Goal: Task Accomplishment & Management: Complete application form

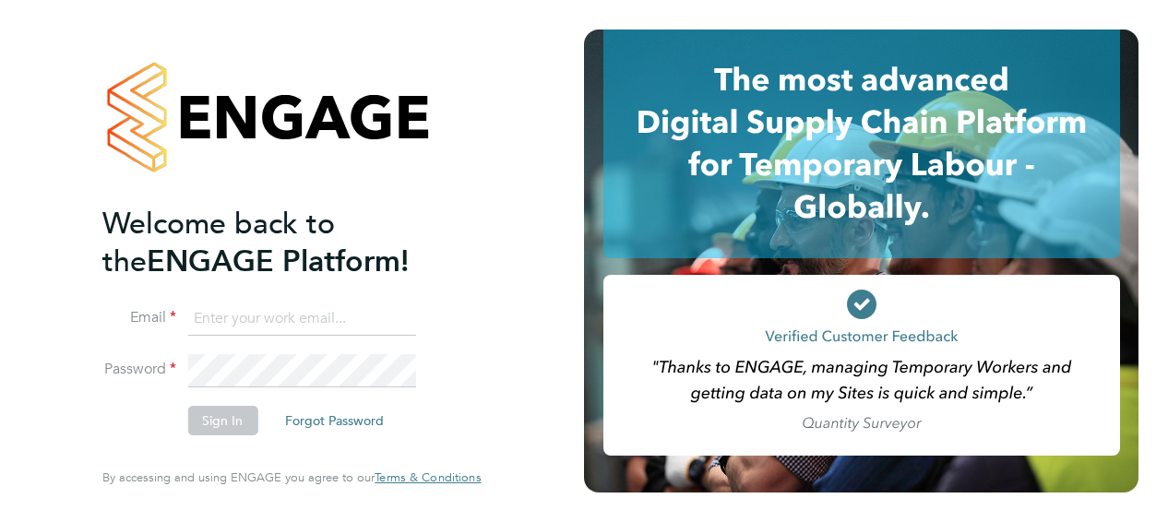
type input "[PERSON_NAME][EMAIL_ADDRESS][PERSON_NAME][DOMAIN_NAME]"
click at [228, 428] on button "Sign In" at bounding box center [222, 421] width 70 height 30
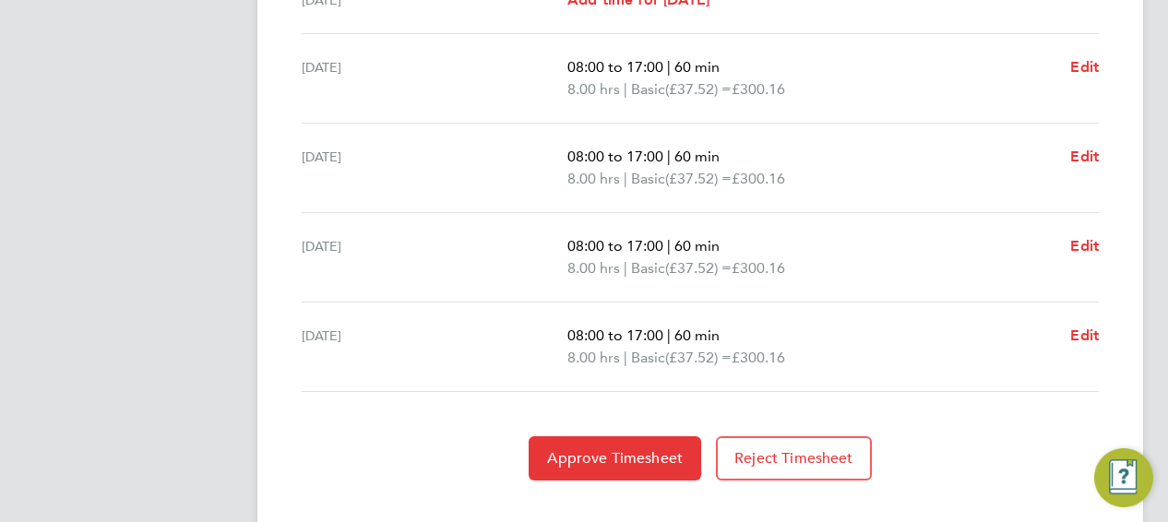
scroll to position [785, 0]
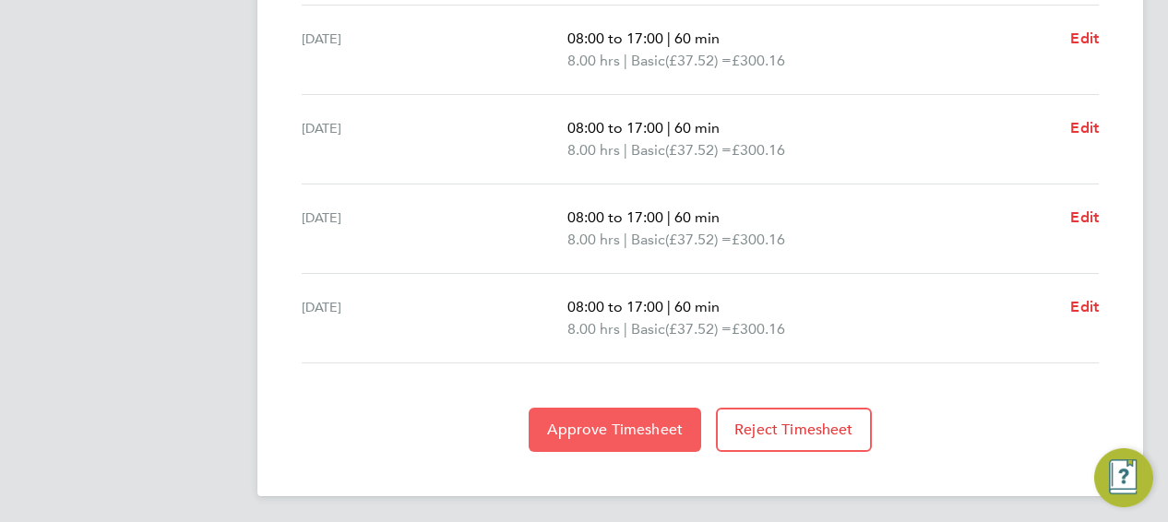
click at [620, 428] on span "Approve Timesheet" at bounding box center [615, 430] width 136 height 18
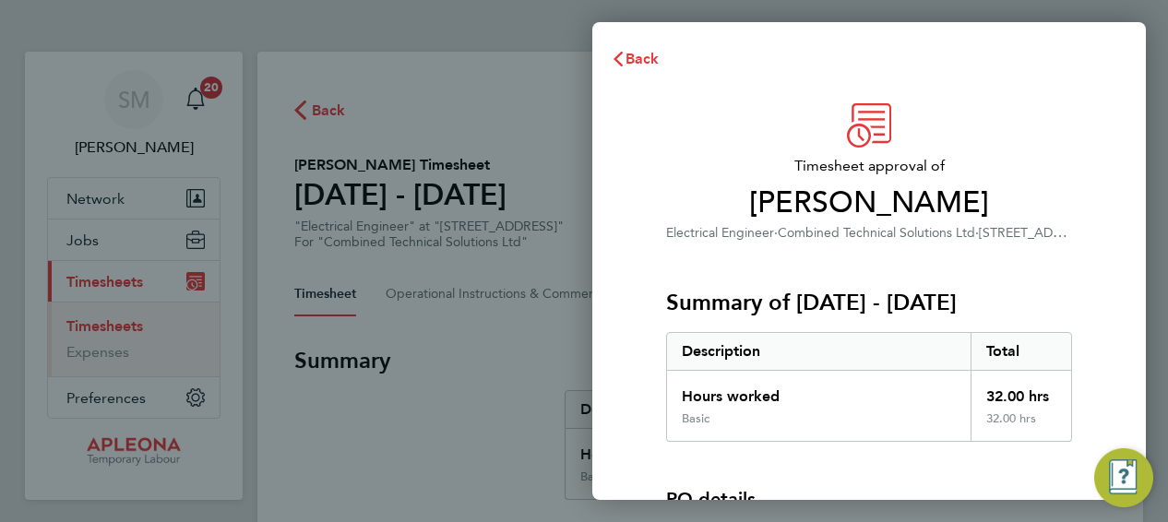
scroll to position [255, 0]
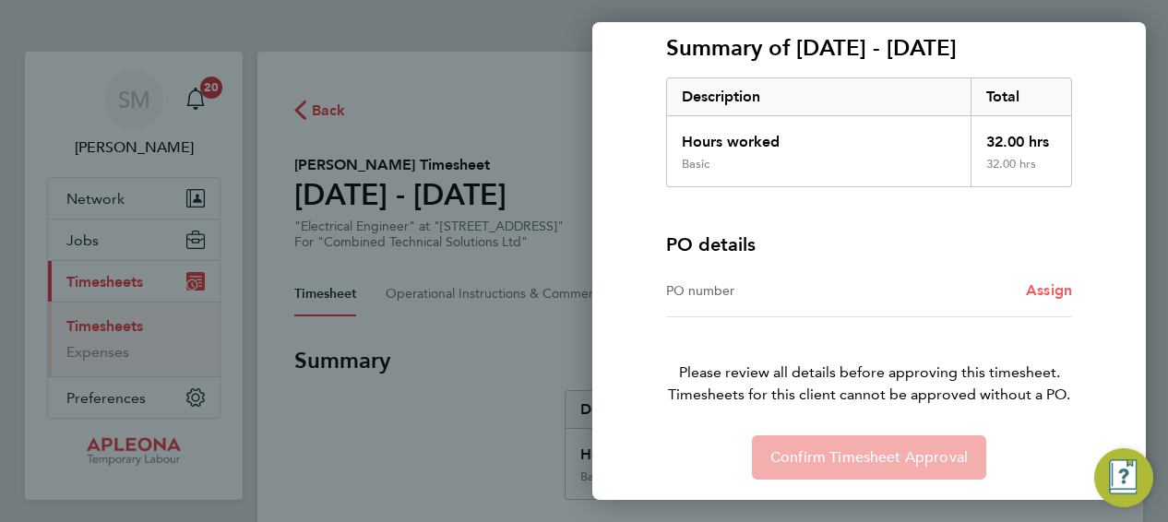
click at [1047, 292] on span "Assign" at bounding box center [1049, 290] width 46 height 18
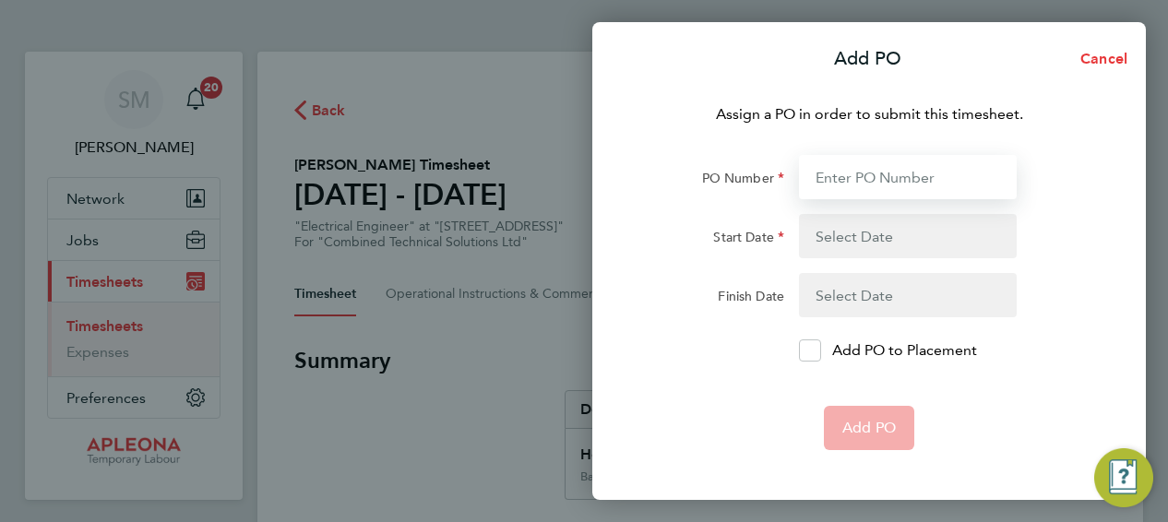
click at [830, 172] on input "PO Number" at bounding box center [908, 177] width 218 height 44
paste input "PO00051545"
type input "PO00051545"
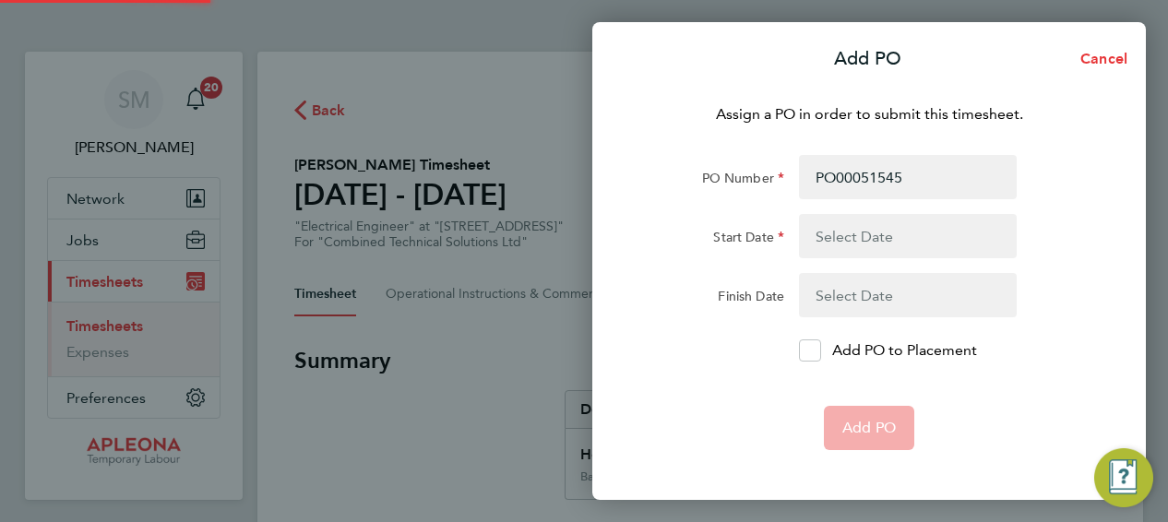
click at [845, 235] on button "button" at bounding box center [908, 236] width 218 height 44
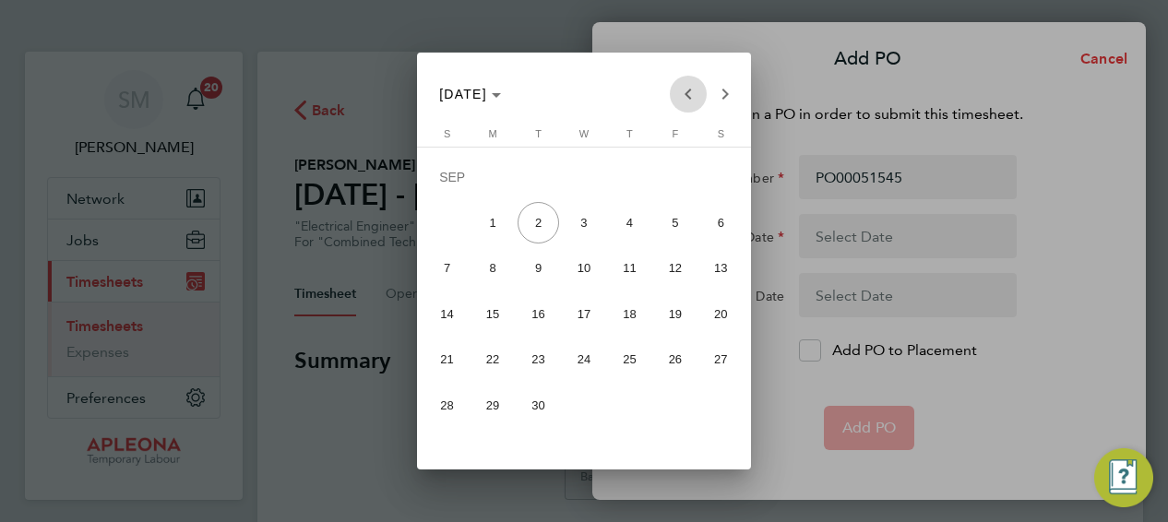
click at [689, 90] on span "Previous month" at bounding box center [688, 94] width 37 height 37
click at [724, 313] on span "23" at bounding box center [722, 318] width 42 height 41
type input "[DATE]"
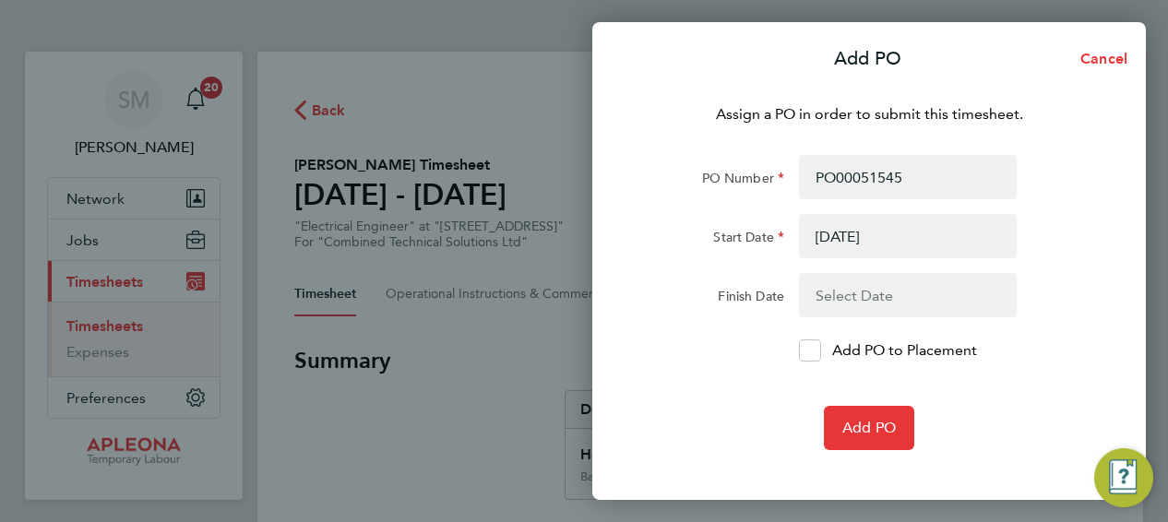
click at [845, 293] on button "button" at bounding box center [908, 295] width 218 height 44
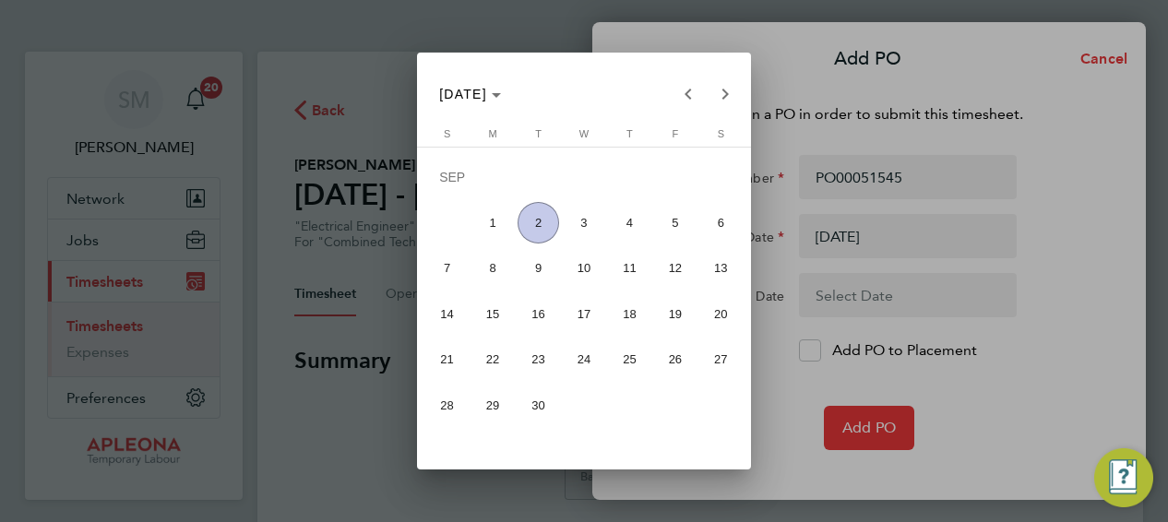
click at [498, 402] on span "29" at bounding box center [494, 405] width 42 height 41
type input "[DATE]"
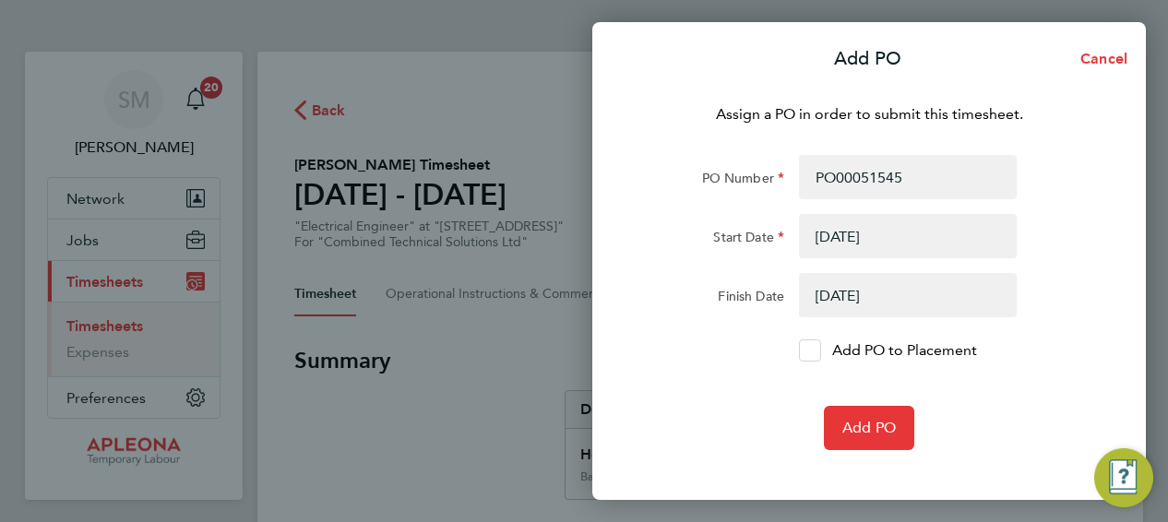
click at [808, 349] on icon at bounding box center [810, 351] width 14 height 12
click at [817, 351] on input "Add PO to Placement" at bounding box center [817, 351] width 0 height 0
click at [873, 430] on span "Add PO" at bounding box center [870, 428] width 54 height 18
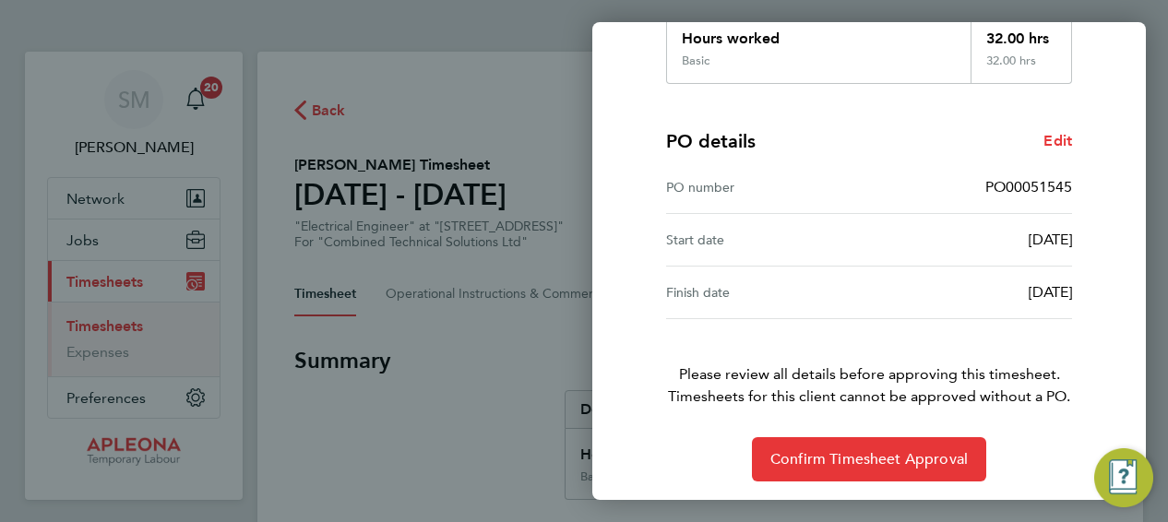
scroll to position [360, 0]
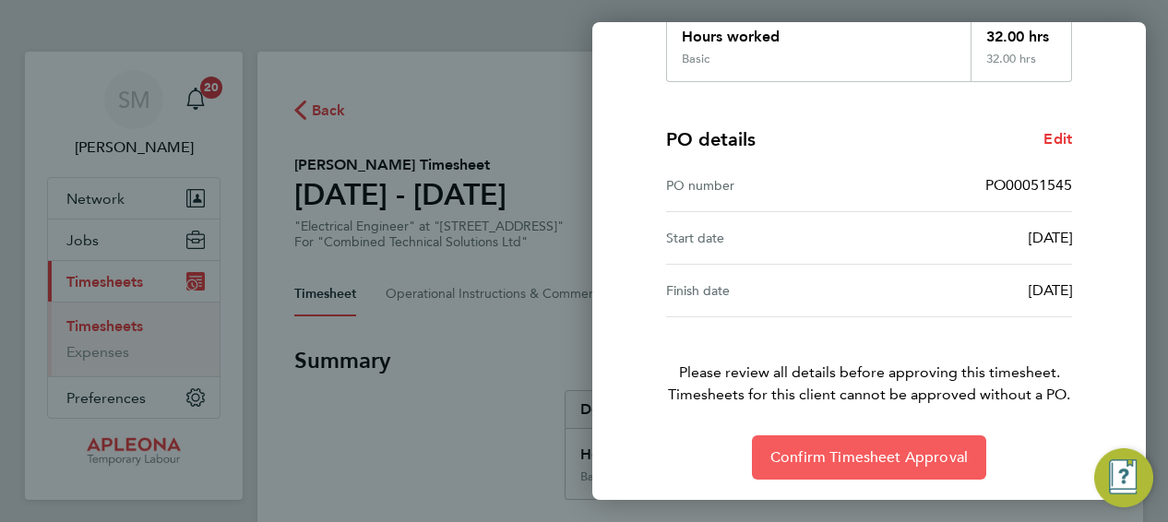
click at [877, 457] on span "Confirm Timesheet Approval" at bounding box center [870, 458] width 198 height 18
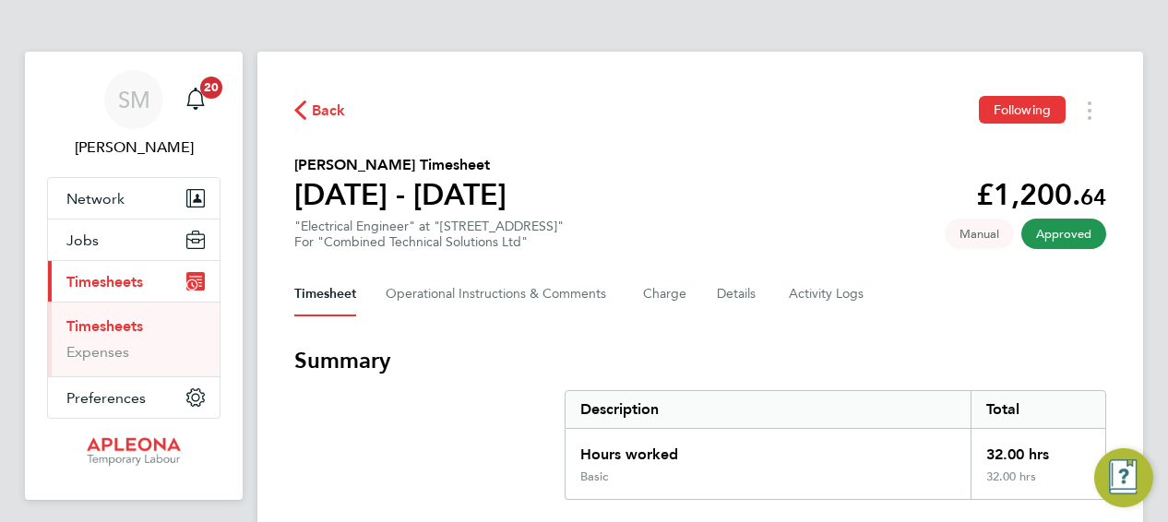
click at [119, 329] on link "Timesheets" at bounding box center [104, 326] width 77 height 18
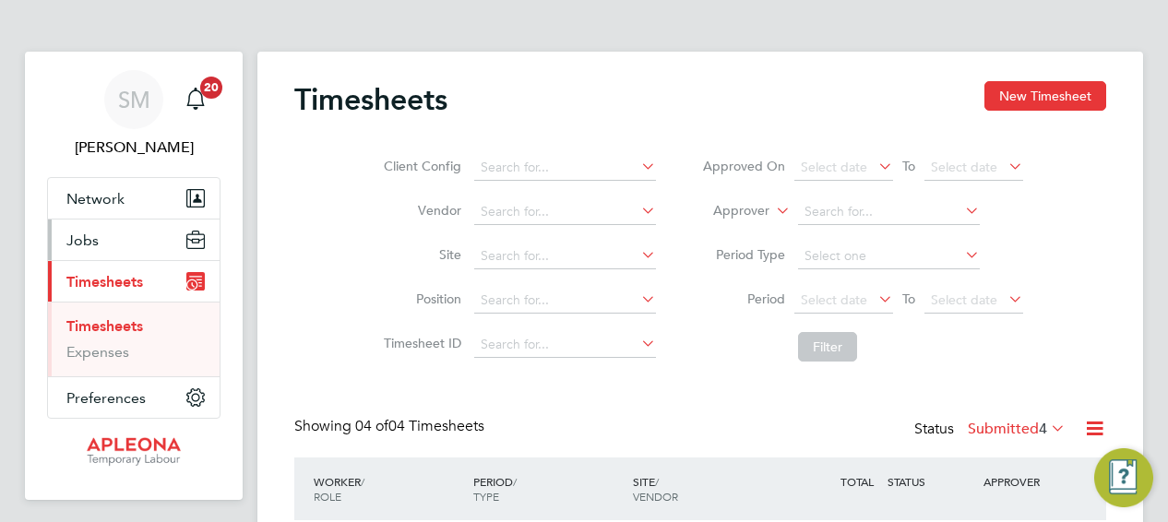
click at [112, 248] on button "Jobs" at bounding box center [134, 240] width 172 height 41
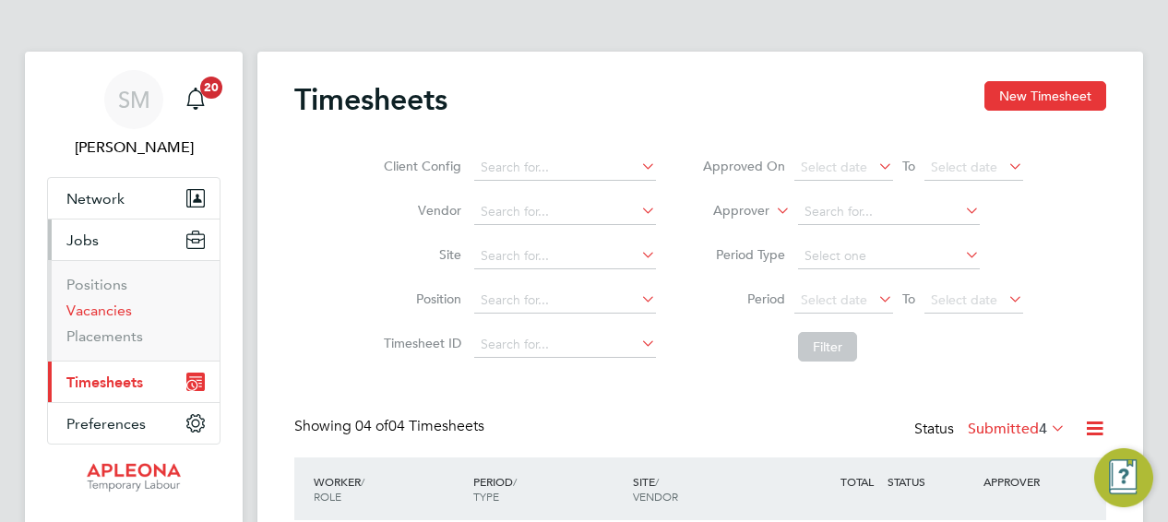
click at [103, 309] on link "Vacancies" at bounding box center [99, 311] width 66 height 18
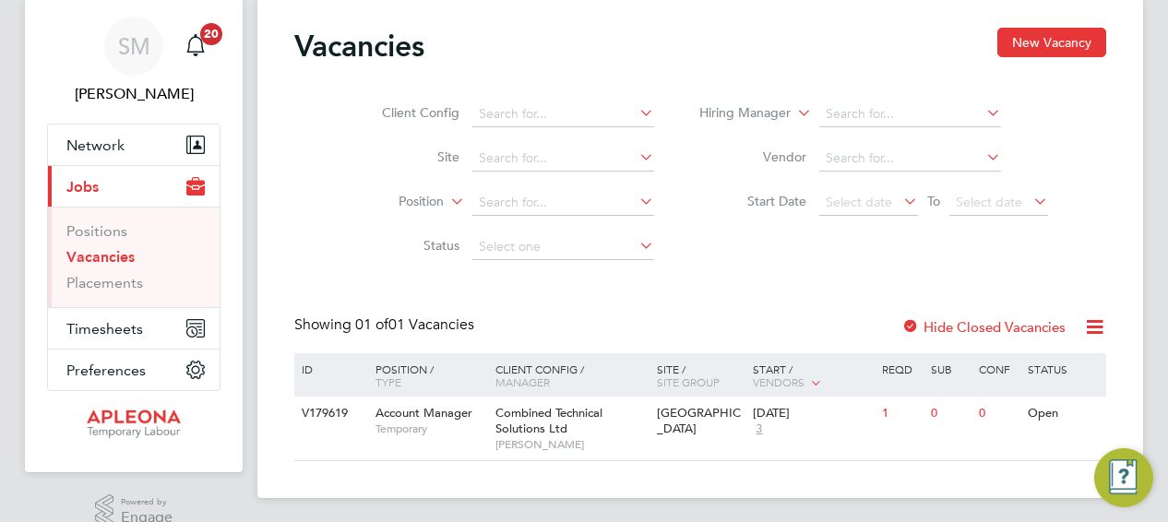
scroll to position [81, 0]
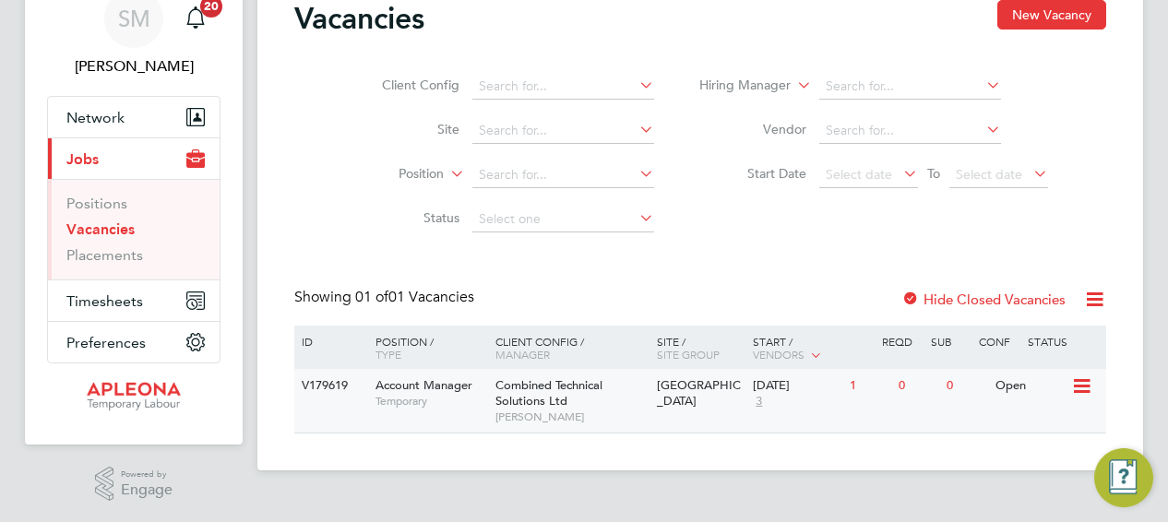
click at [1079, 385] on icon at bounding box center [1081, 387] width 18 height 22
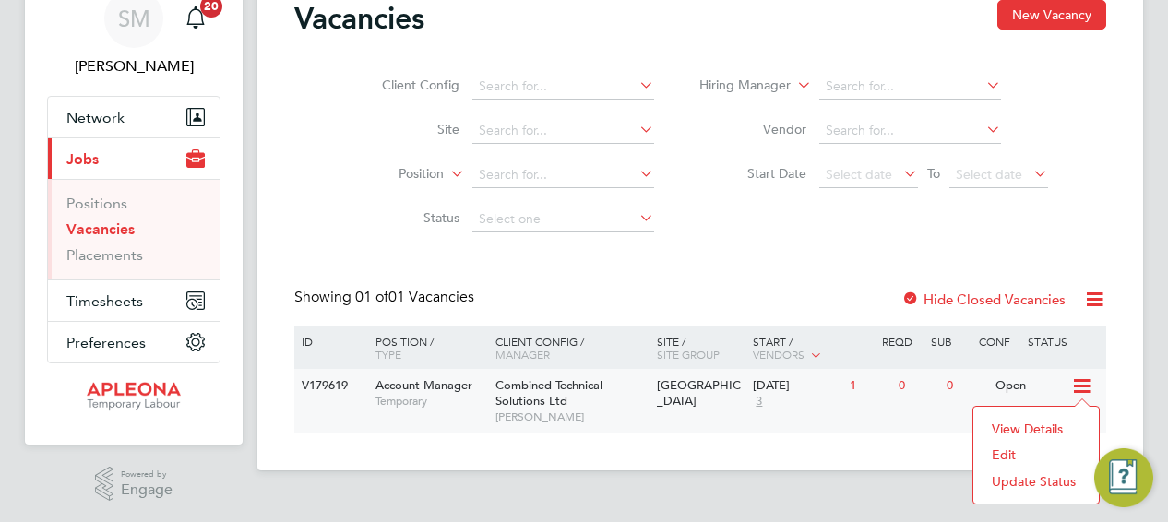
click at [1010, 455] on li "Edit" at bounding box center [1036, 455] width 107 height 26
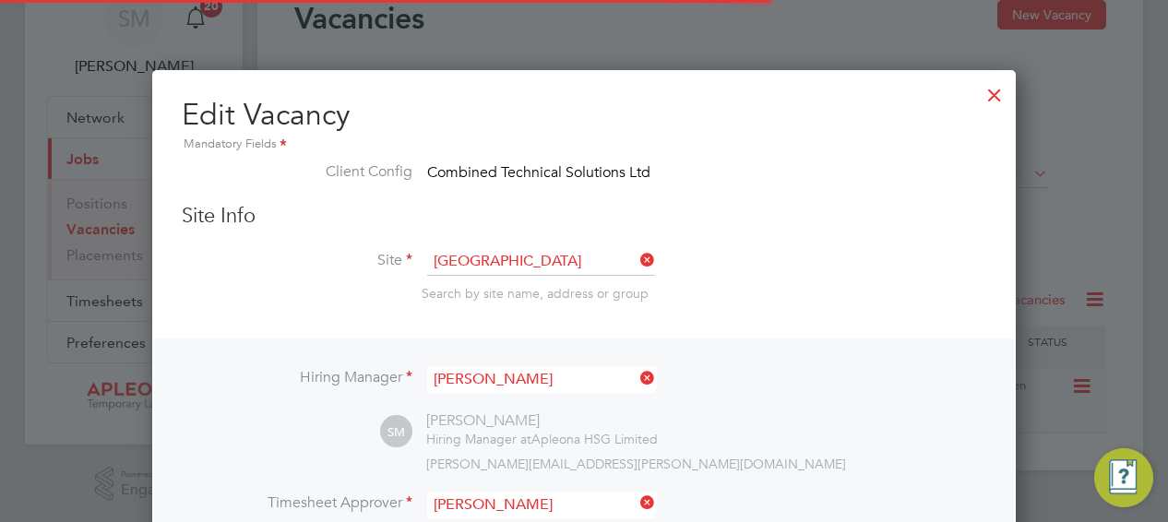
scroll to position [9, 9]
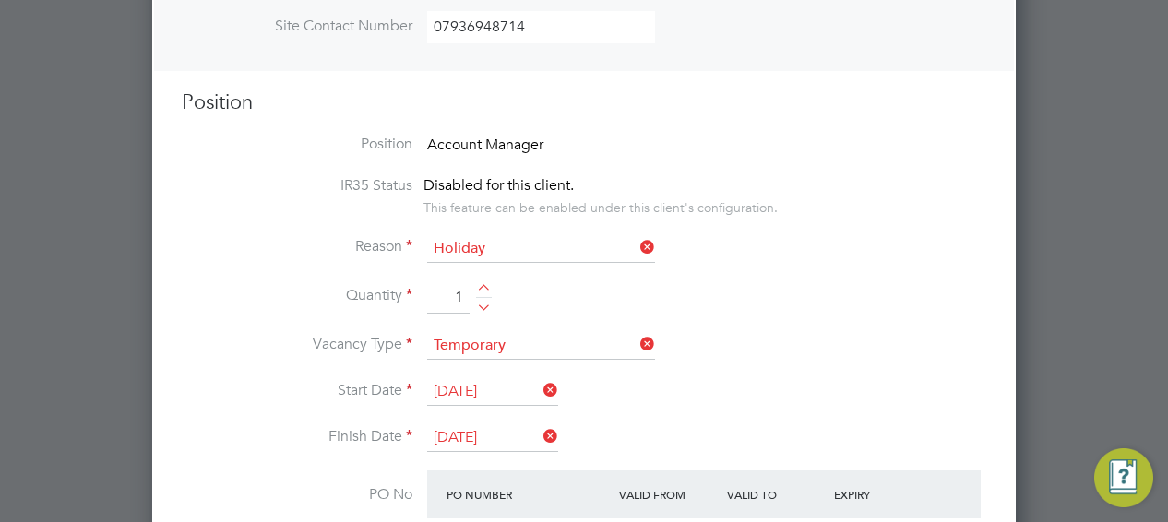
click at [543, 140] on span "Account Manager" at bounding box center [485, 145] width 116 height 18
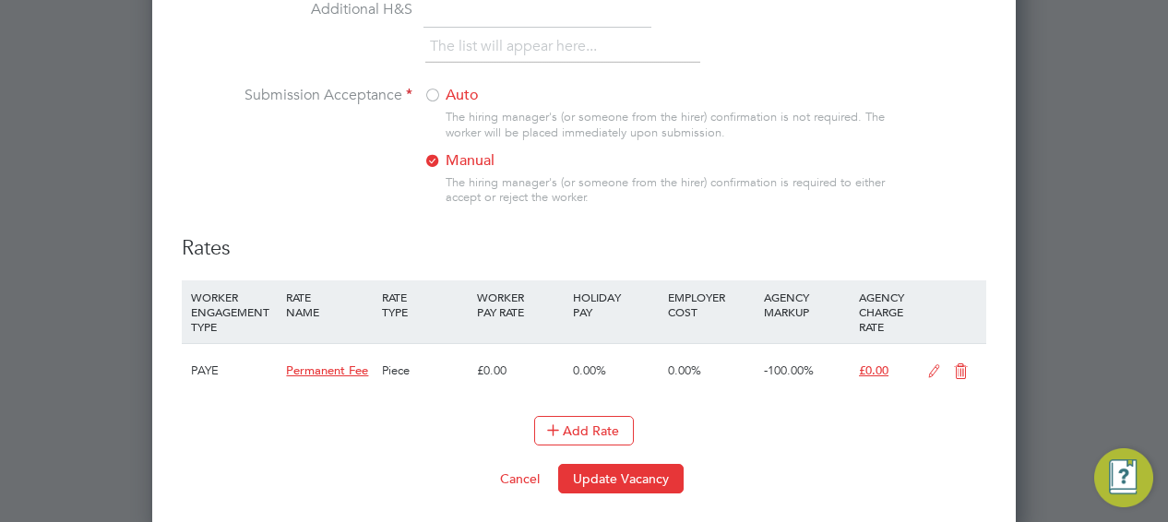
click at [963, 365] on icon at bounding box center [961, 372] width 23 height 15
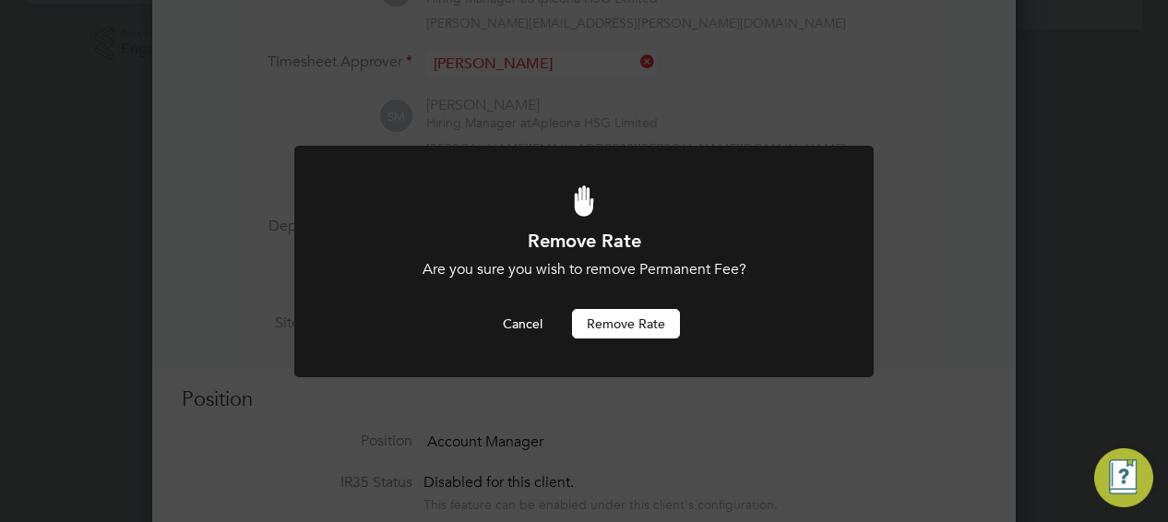
scroll to position [0, 0]
click at [624, 324] on button "Remove rate" at bounding box center [626, 324] width 108 height 30
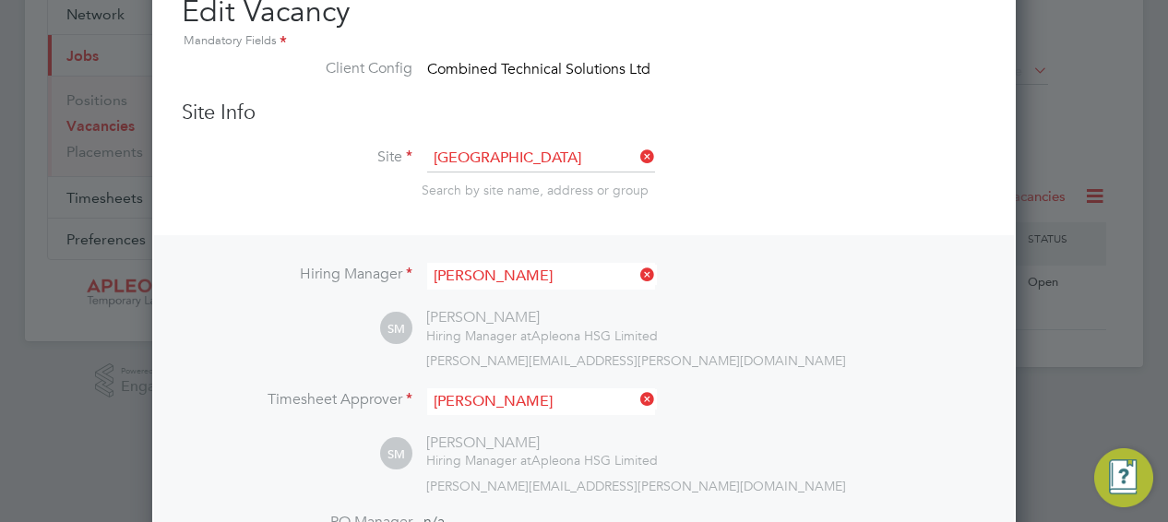
click at [637, 153] on icon at bounding box center [637, 157] width 0 height 26
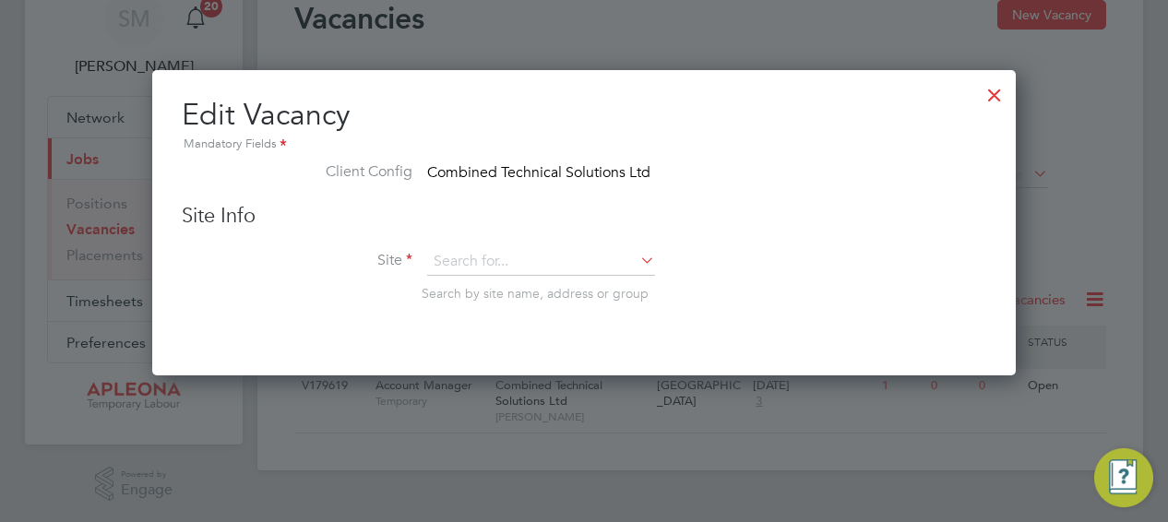
click at [990, 99] on div at bounding box center [994, 90] width 33 height 33
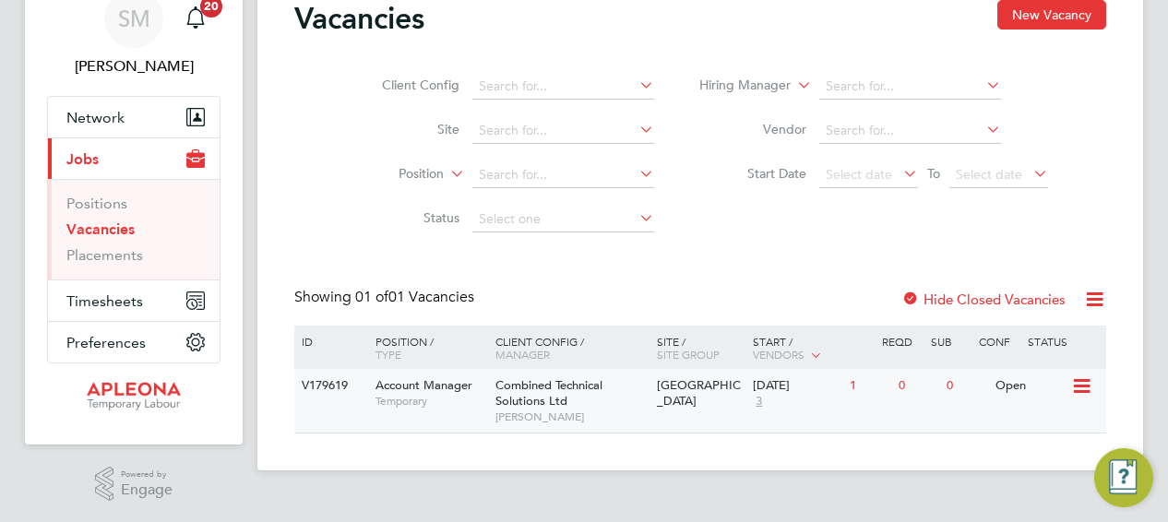
drag, startPoint x: 497, startPoint y: 400, endPoint x: 893, endPoint y: 427, distance: 397.8
click at [893, 427] on div "V179619 Account Manager Temporary Combined Technical Solutions Ltd [PERSON_NAME…" at bounding box center [700, 401] width 812 height 64
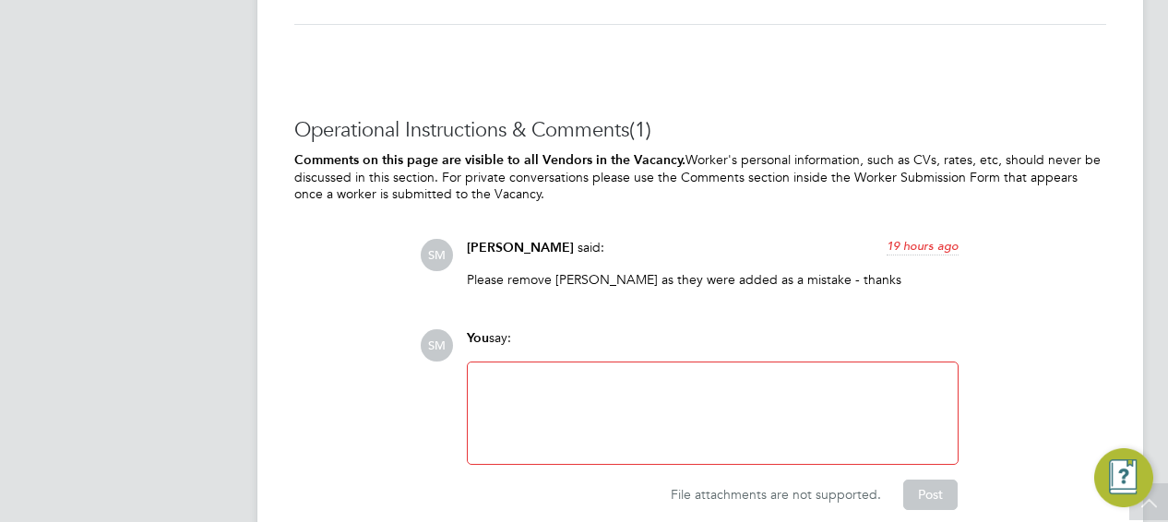
scroll to position [1923, 0]
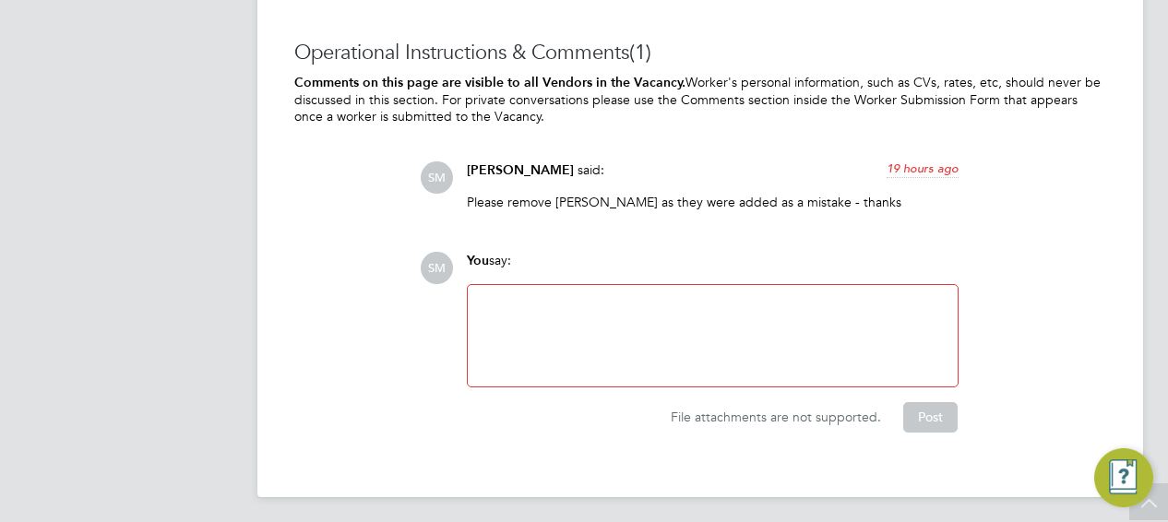
click at [504, 305] on div at bounding box center [713, 335] width 468 height 79
click at [938, 413] on button "Post" at bounding box center [931, 417] width 54 height 30
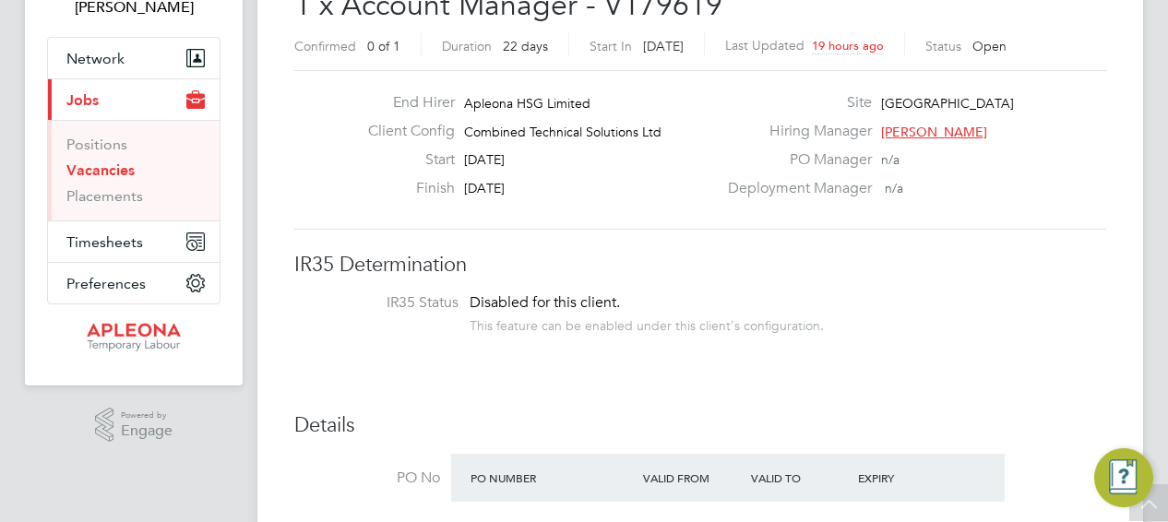
scroll to position [0, 0]
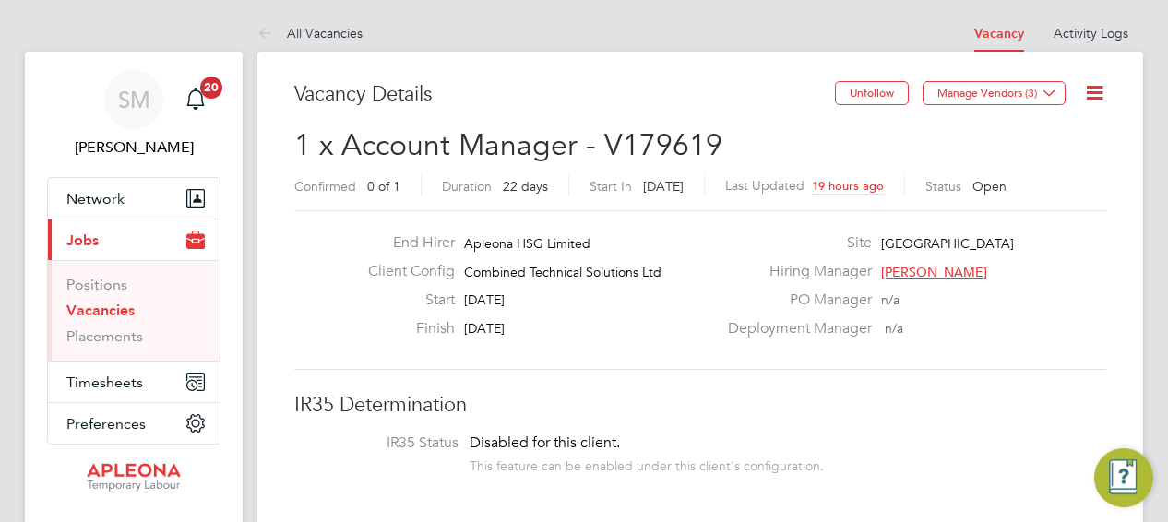
click at [103, 307] on link "Vacancies" at bounding box center [100, 311] width 68 height 18
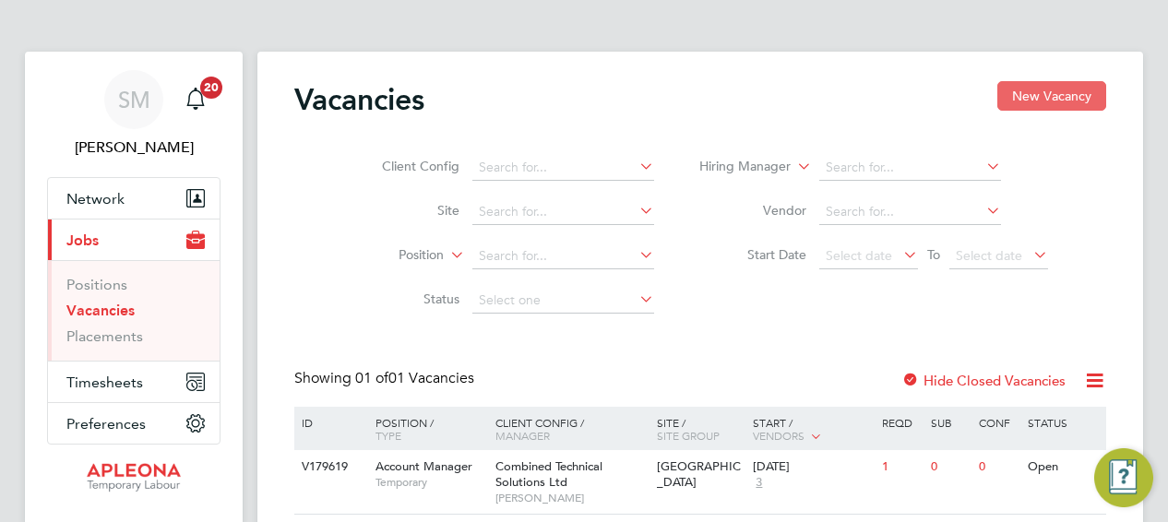
click at [1045, 93] on button "New Vacancy" at bounding box center [1052, 96] width 109 height 30
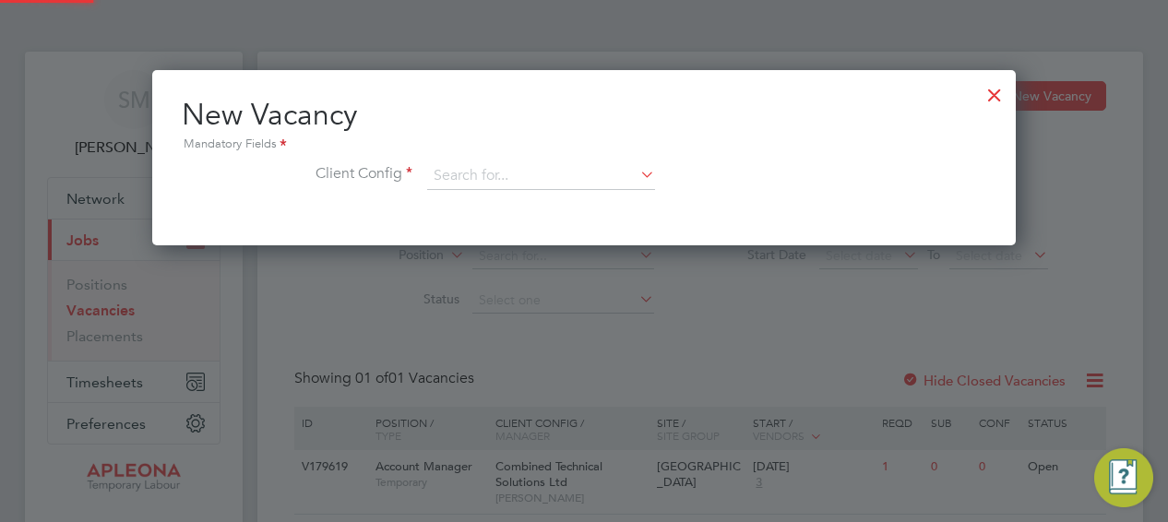
scroll to position [174, 864]
click at [481, 160] on div "New Vacancy Mandatory Fields Client Config" at bounding box center [584, 152] width 805 height 113
click at [483, 171] on input at bounding box center [541, 176] width 228 height 28
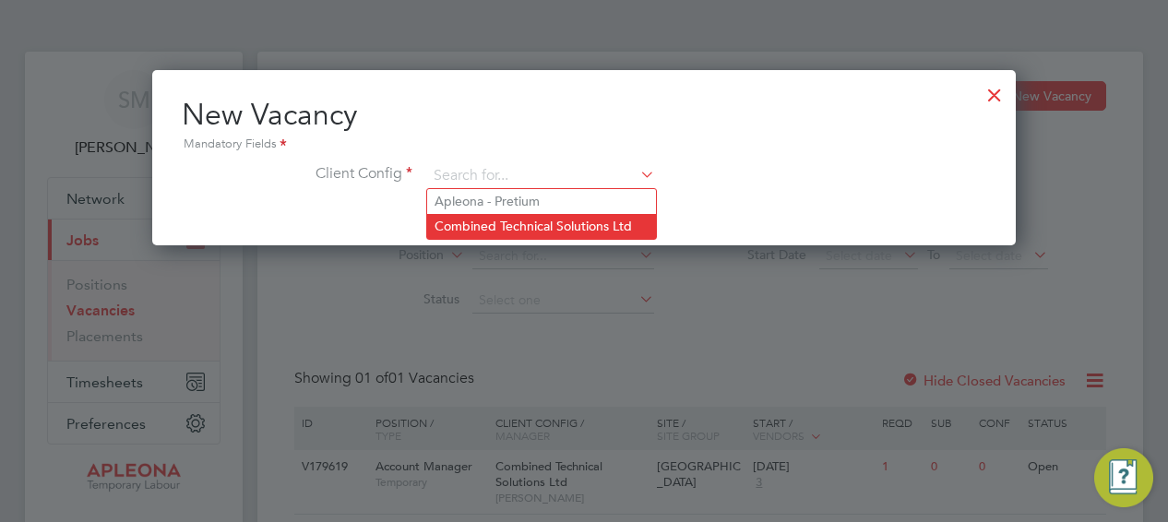
click at [516, 224] on li "Combined Technical Solutions Ltd" at bounding box center [541, 226] width 229 height 25
type input "Combined Technical Solutions Ltd"
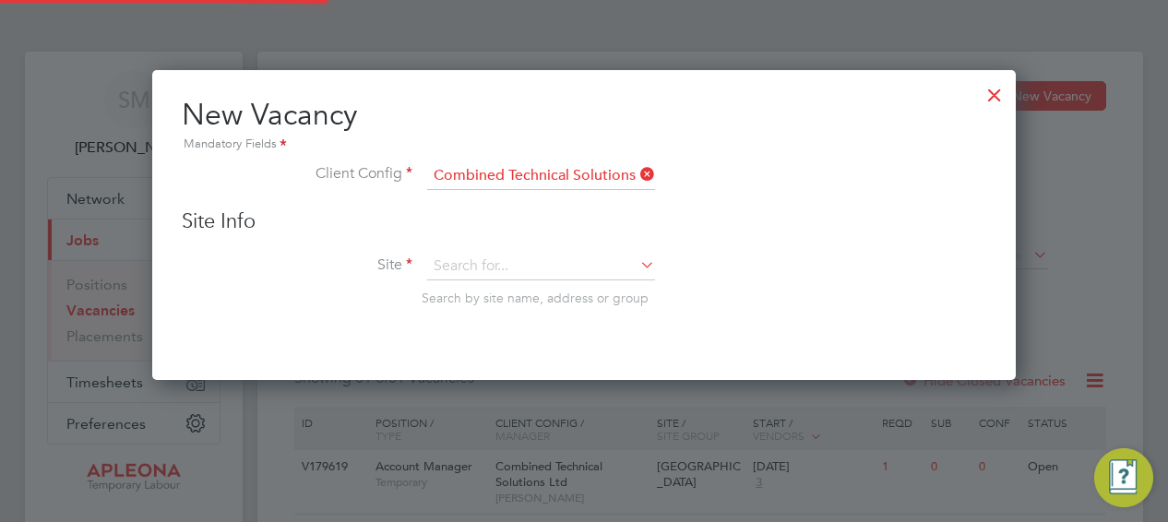
scroll to position [309, 864]
click at [494, 272] on input at bounding box center [541, 267] width 228 height 28
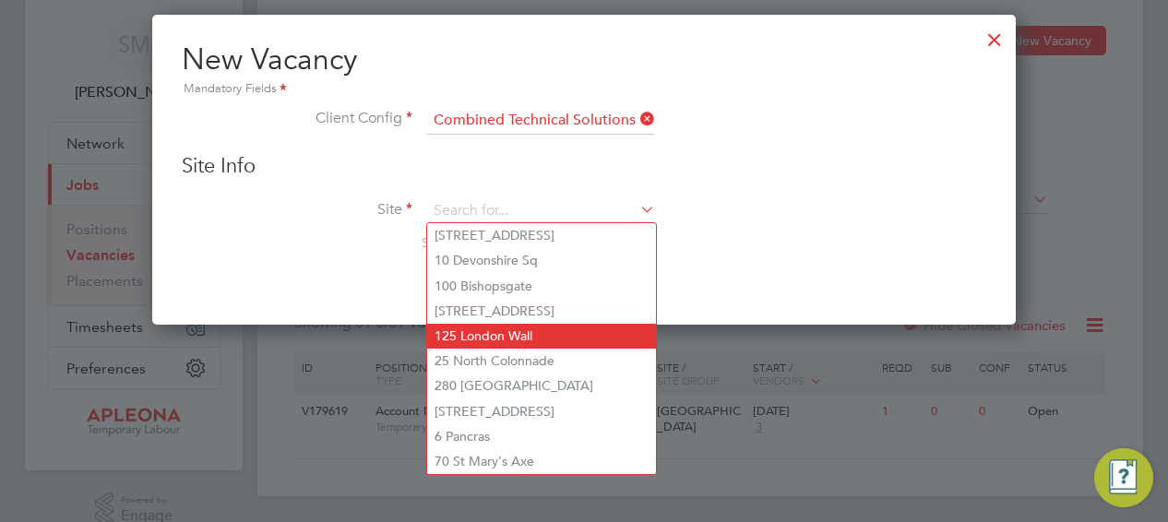
scroll to position [81, 0]
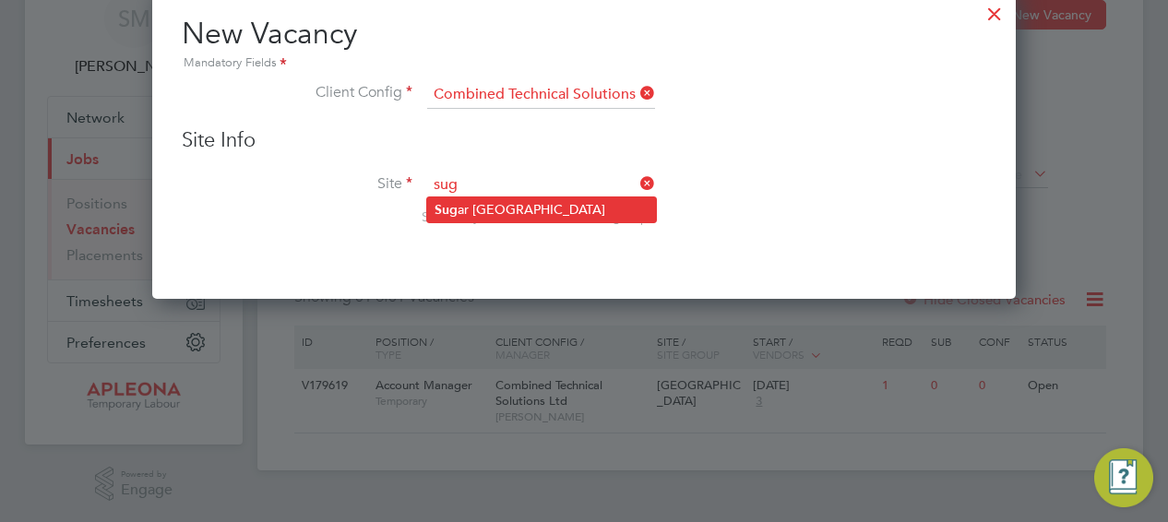
click at [525, 213] on li "Sug ar House Island" at bounding box center [541, 210] width 229 height 25
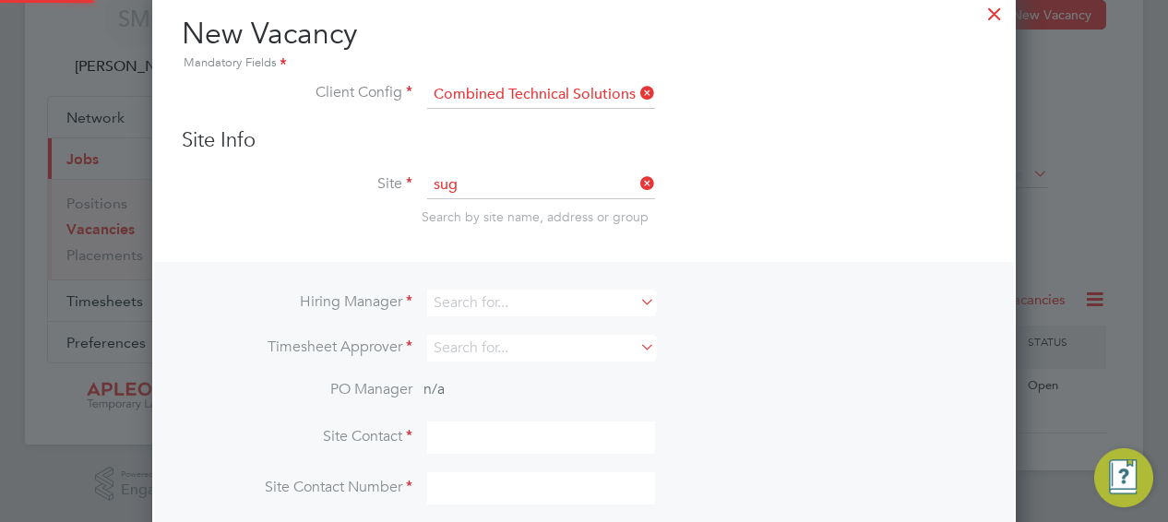
type input "[GEOGRAPHIC_DATA]"
click at [545, 297] on input at bounding box center [541, 303] width 228 height 27
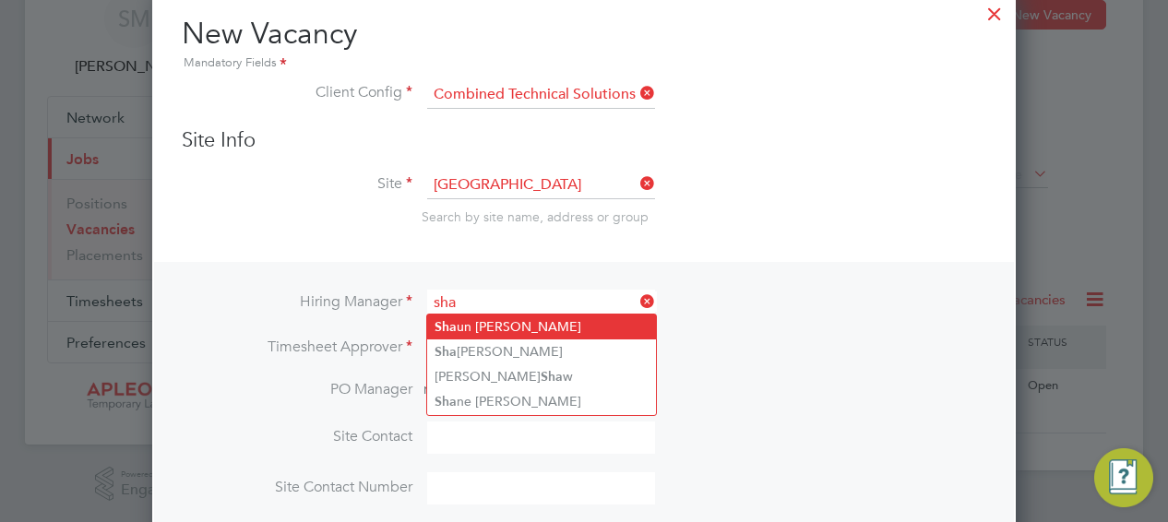
click at [498, 328] on li "Sha un Morrison" at bounding box center [541, 327] width 229 height 25
type input "[PERSON_NAME]"
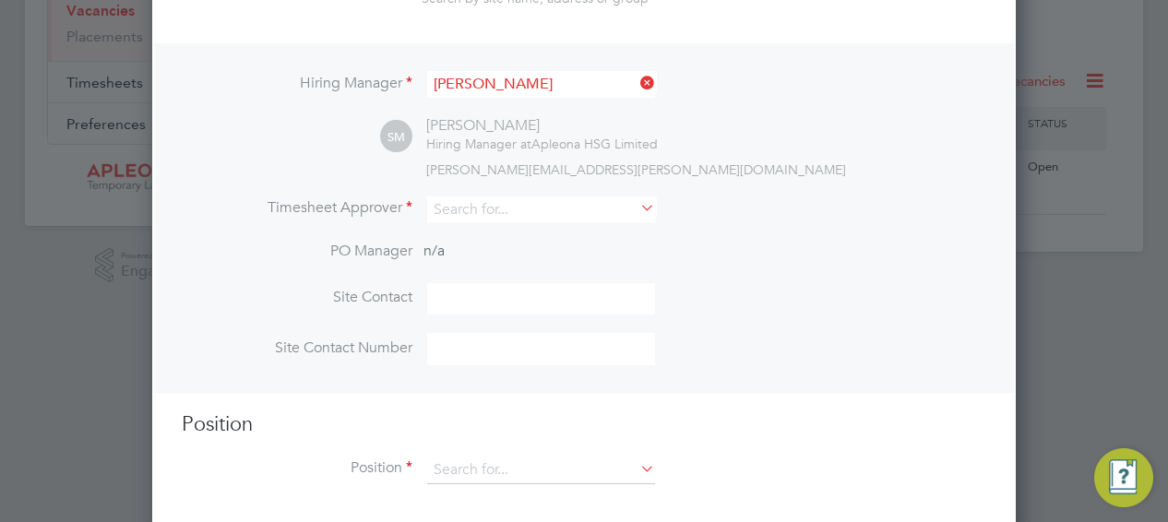
scroll to position [314, 0]
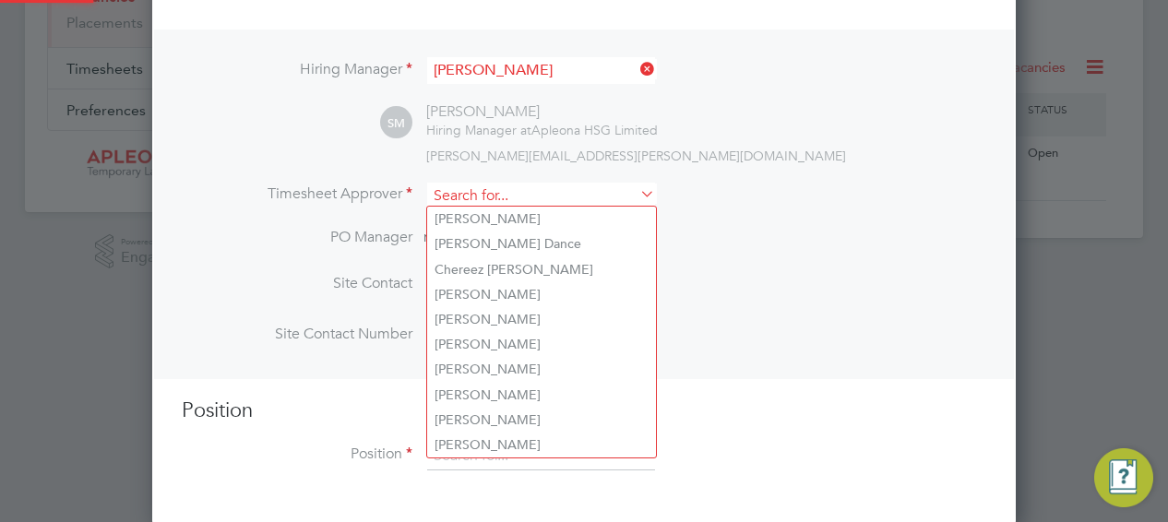
click at [532, 191] on input at bounding box center [541, 196] width 228 height 27
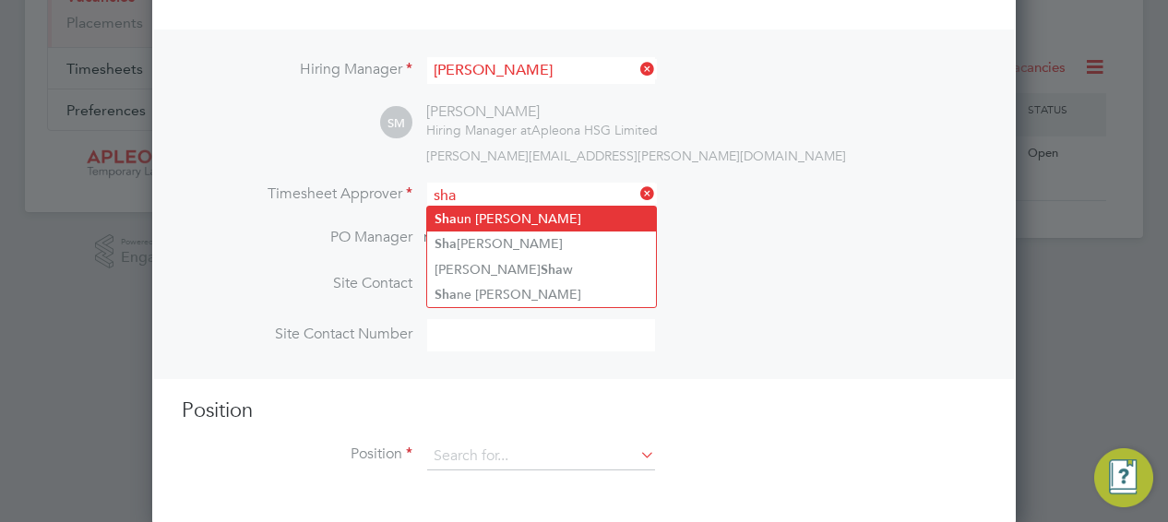
click at [522, 218] on li "Sha un Morrison" at bounding box center [541, 219] width 229 height 25
type input "[PERSON_NAME]"
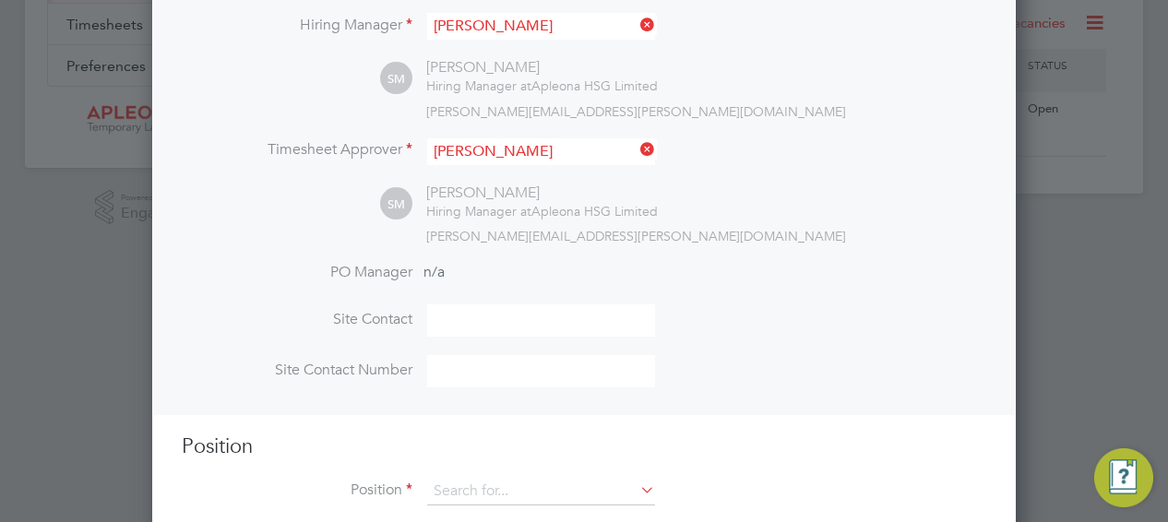
scroll to position [394, 0]
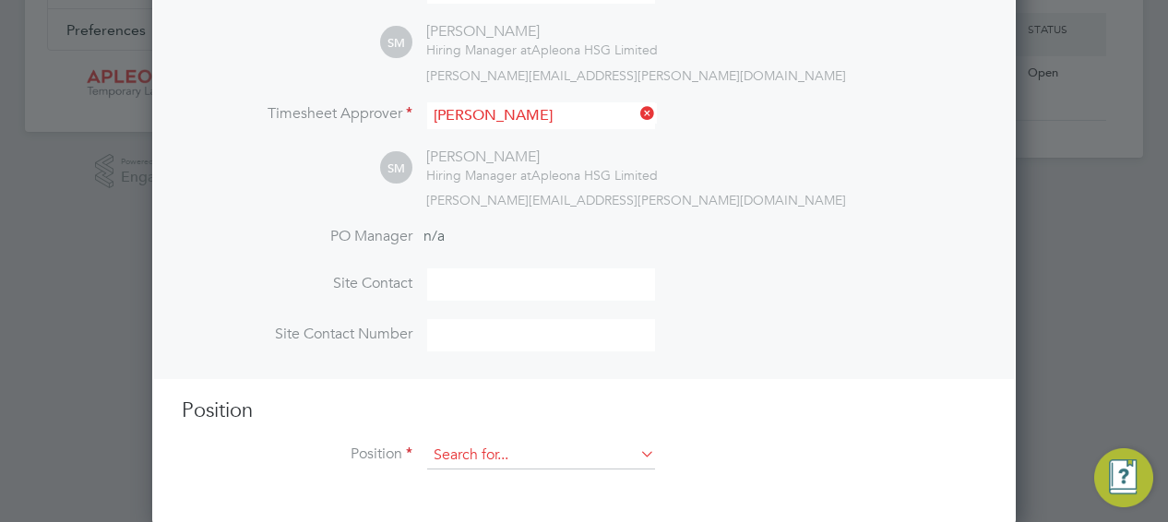
click at [520, 463] on input at bounding box center [541, 456] width 228 height 28
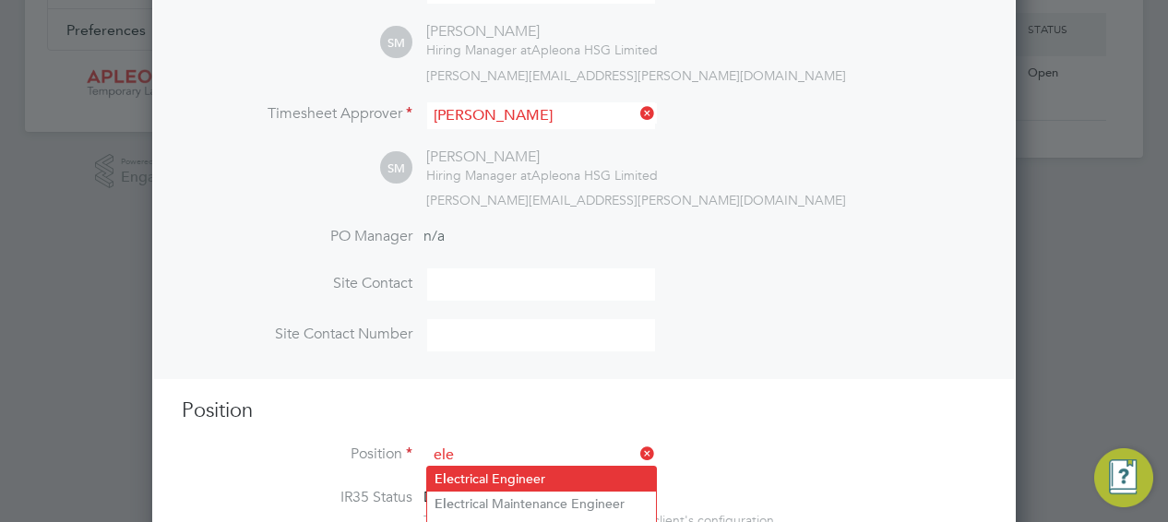
click at [532, 475] on li "Ele ctrical Engineer" at bounding box center [541, 479] width 229 height 25
type input "Electrical Engineer"
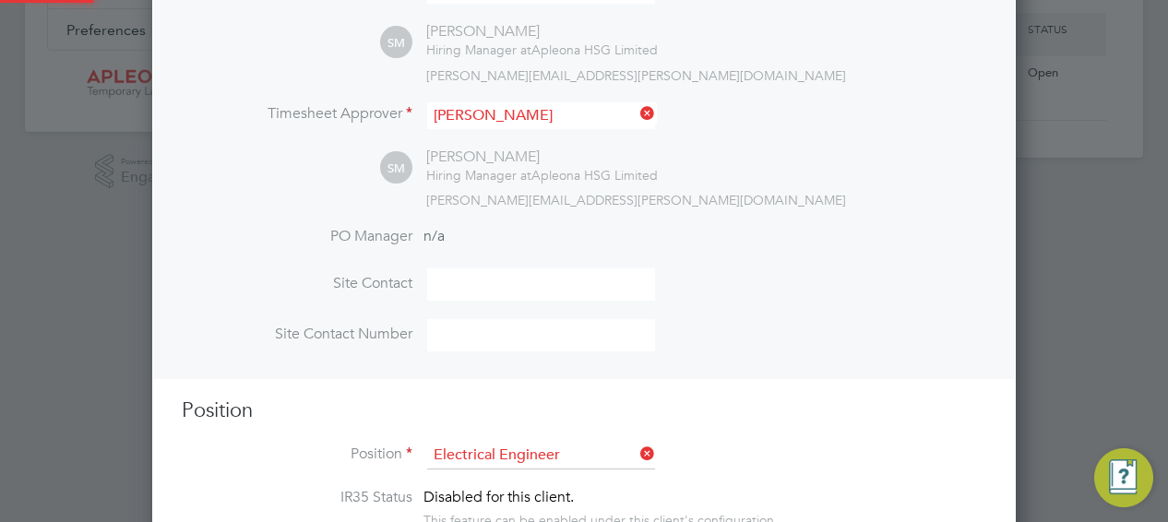
type textarea "Candidates will require: Must be qualified to City & Guilds Level 3 and 18th Ed…"
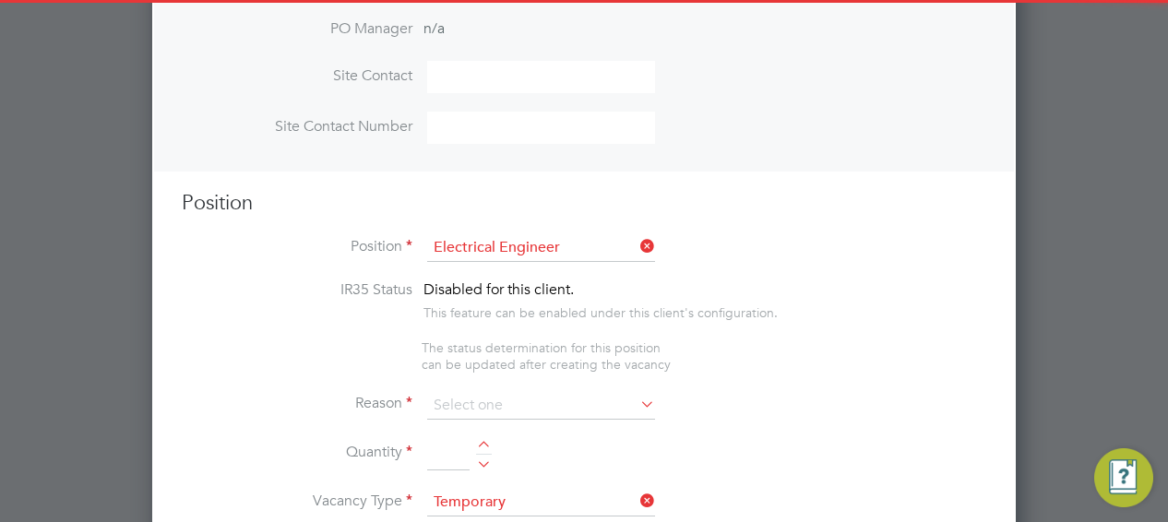
scroll to position [671, 0]
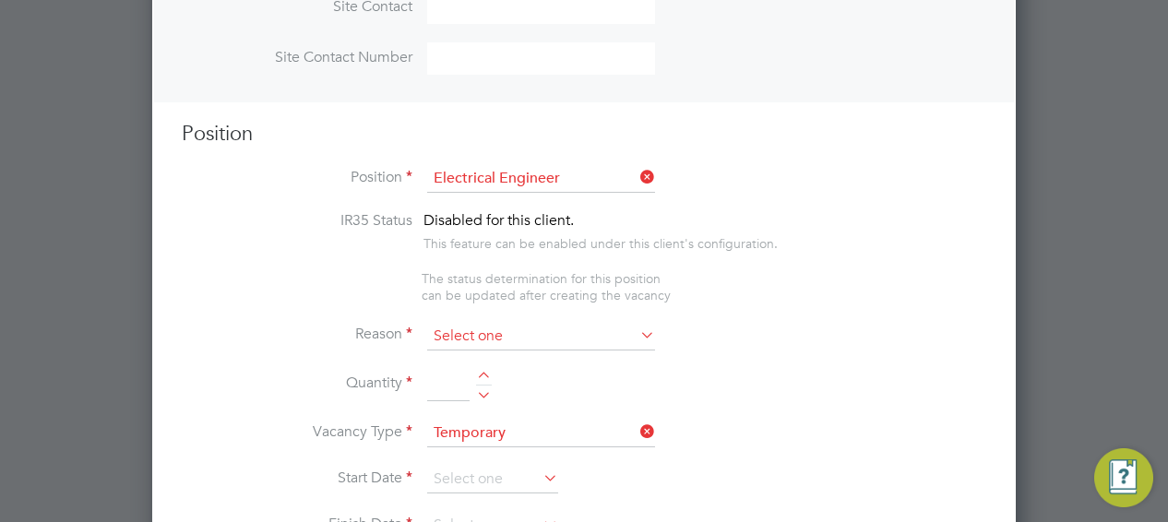
click at [475, 332] on input at bounding box center [541, 337] width 228 height 28
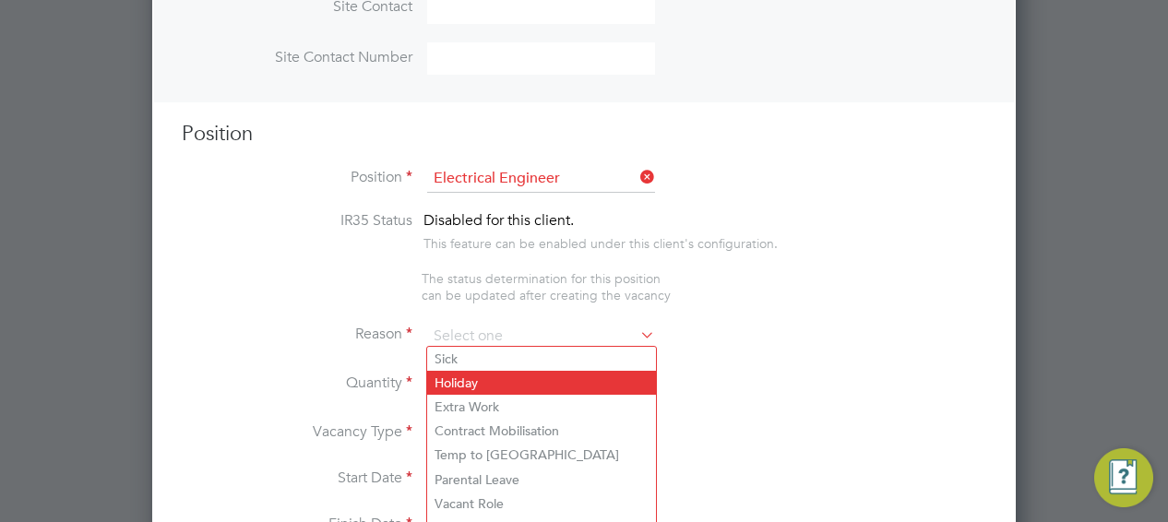
click at [473, 381] on li "Holiday" at bounding box center [541, 383] width 229 height 24
type input "Holiday"
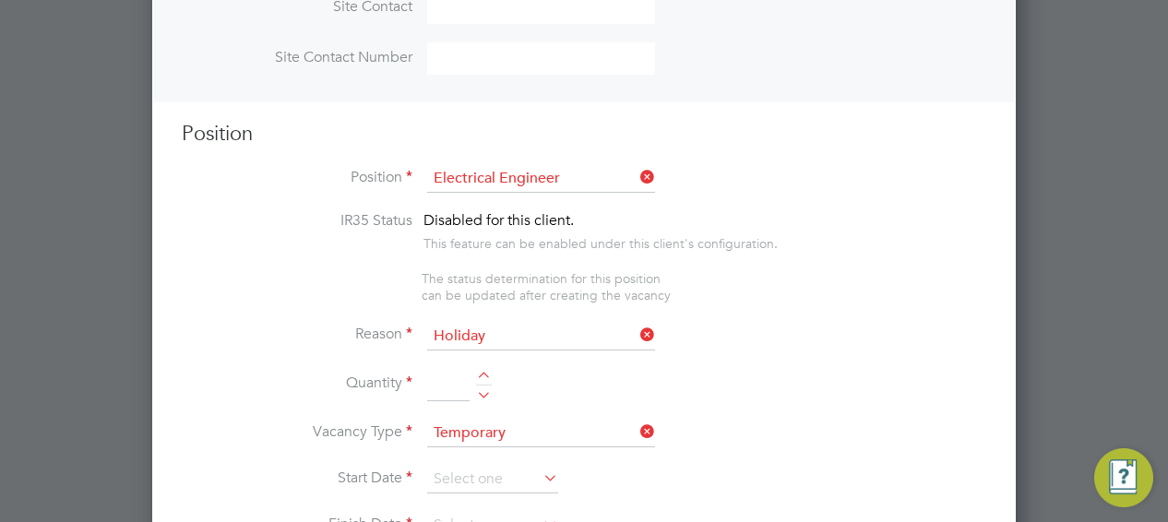
click at [485, 372] on div at bounding box center [484, 378] width 16 height 13
type input "1"
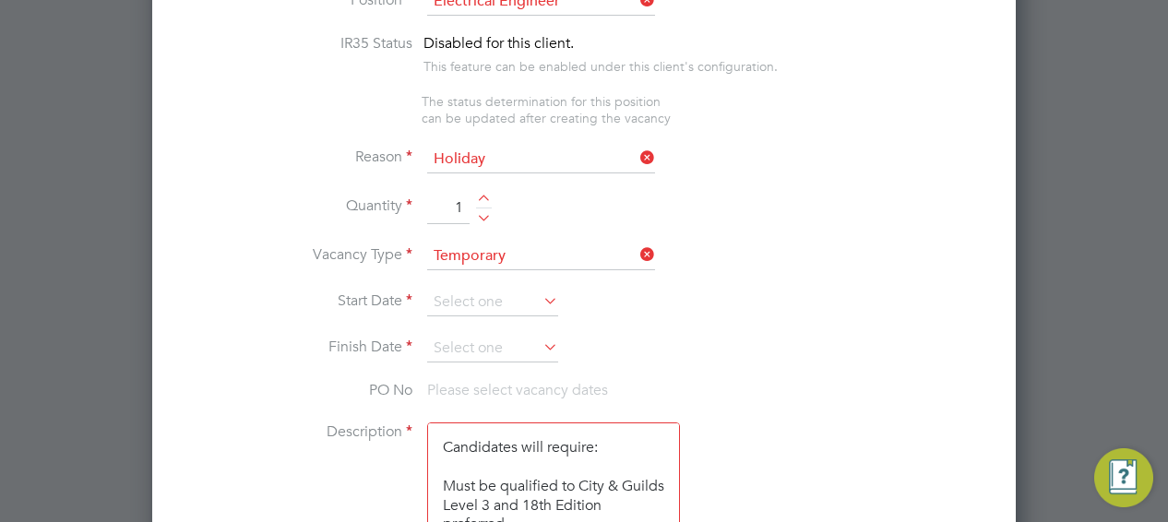
scroll to position [856, 0]
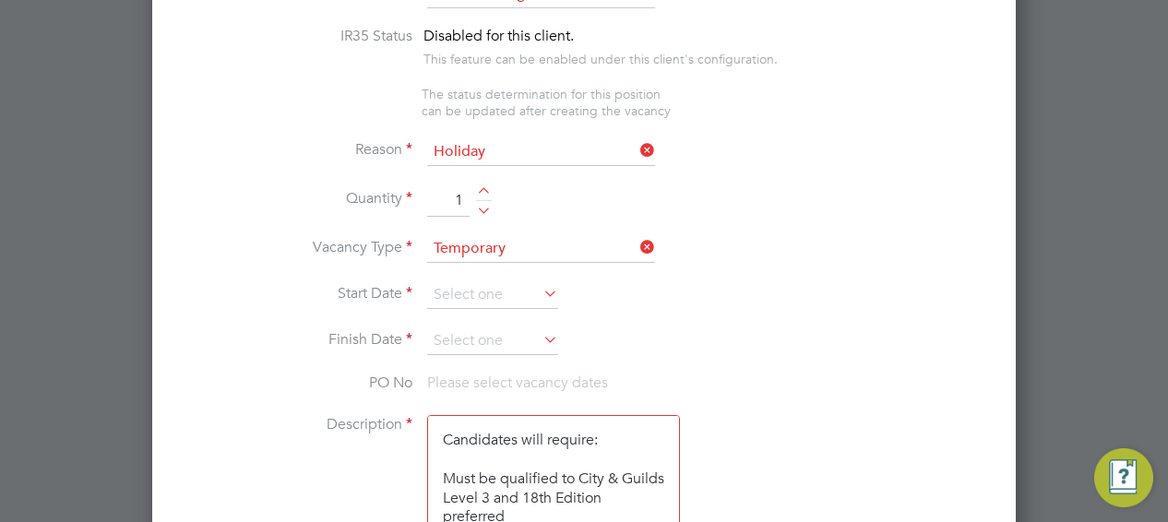
click at [540, 289] on icon at bounding box center [540, 294] width 0 height 26
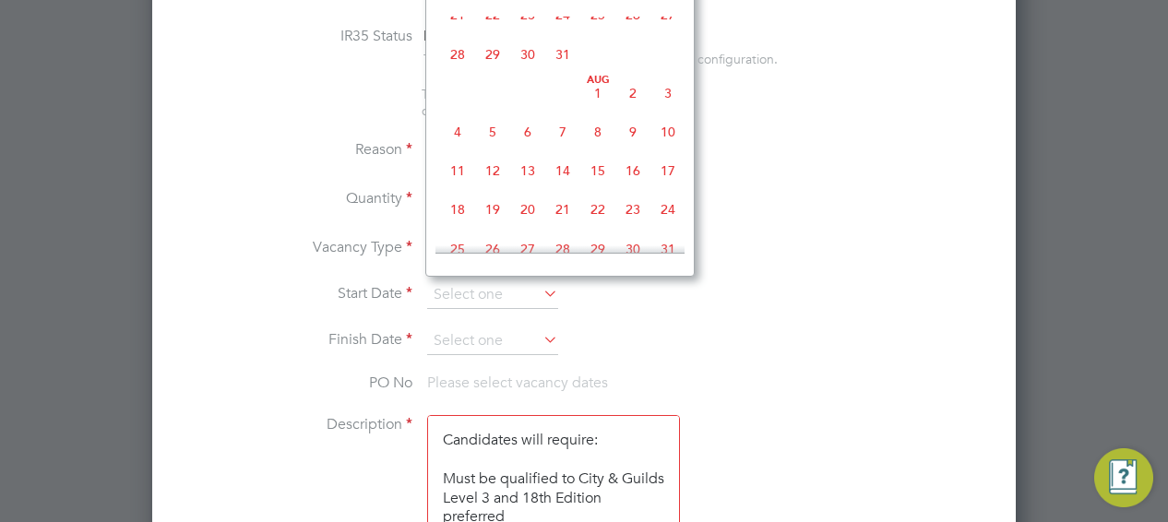
scroll to position [461, 0]
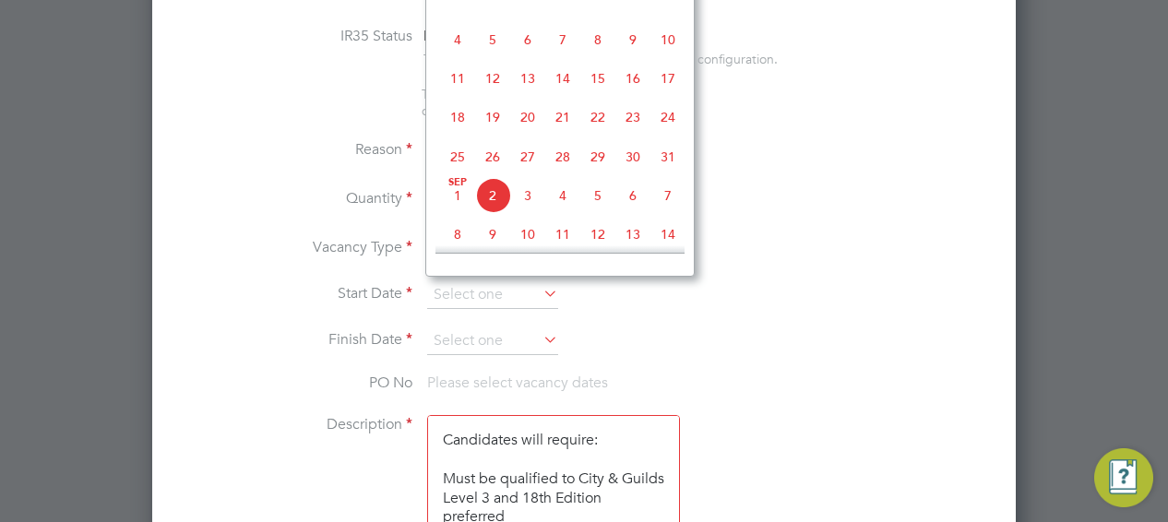
click at [460, 125] on span "18" at bounding box center [457, 117] width 35 height 35
type input "18 Aug 2025"
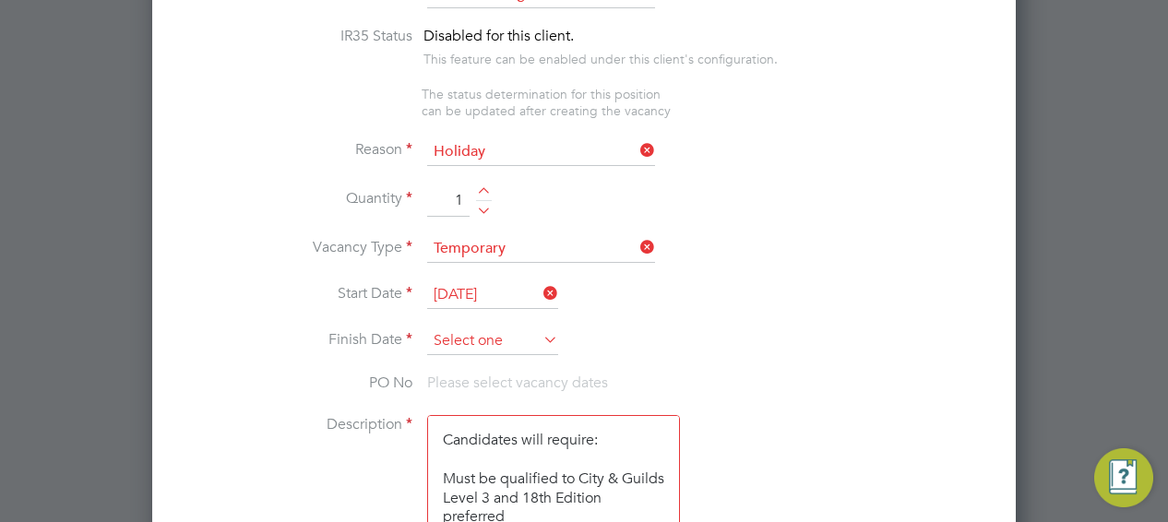
click at [482, 332] on input at bounding box center [492, 342] width 131 height 28
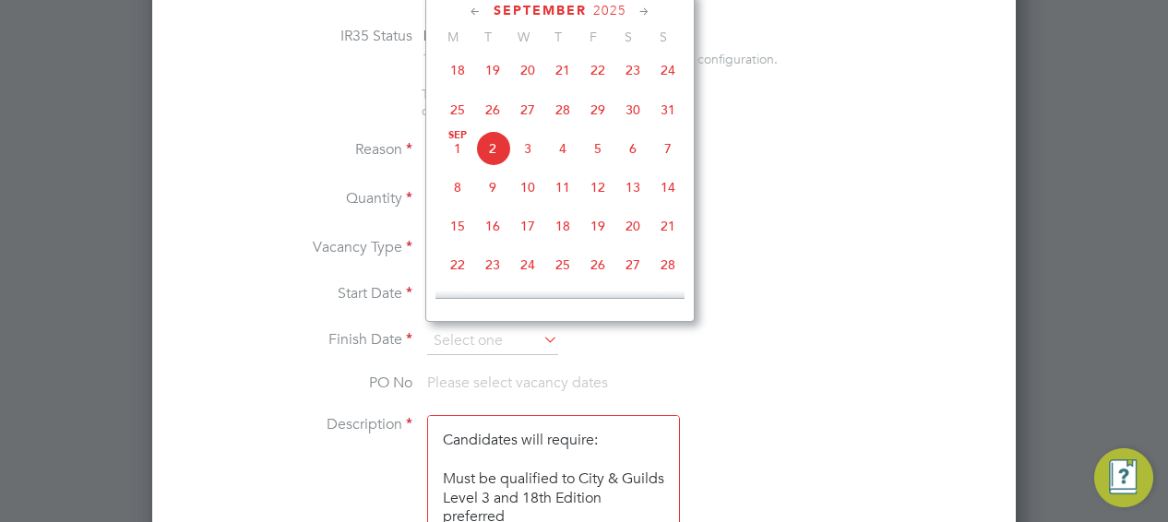
click at [456, 232] on span "15" at bounding box center [457, 226] width 35 height 35
type input "[DATE]"
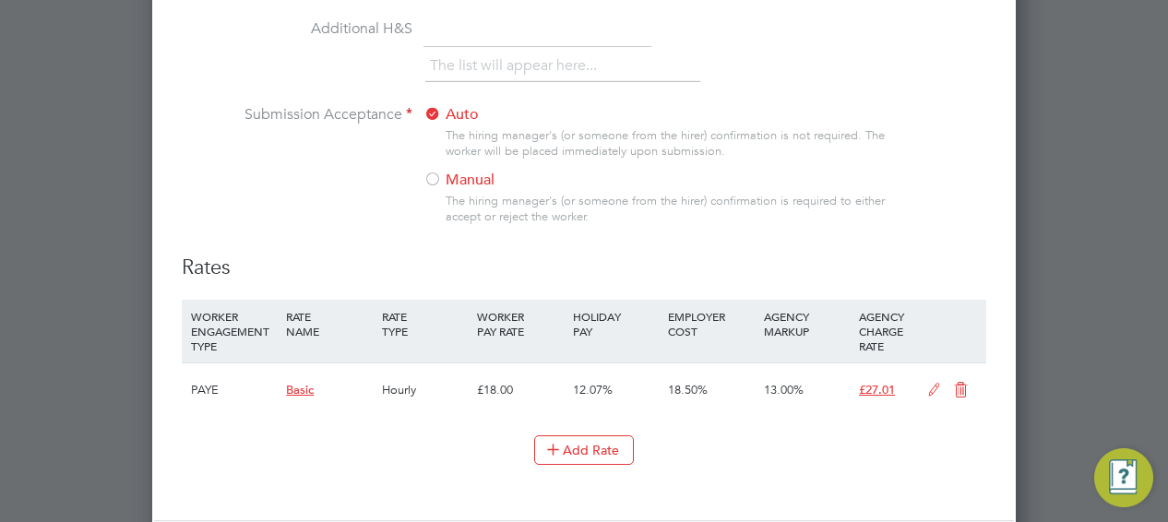
scroll to position [2334, 0]
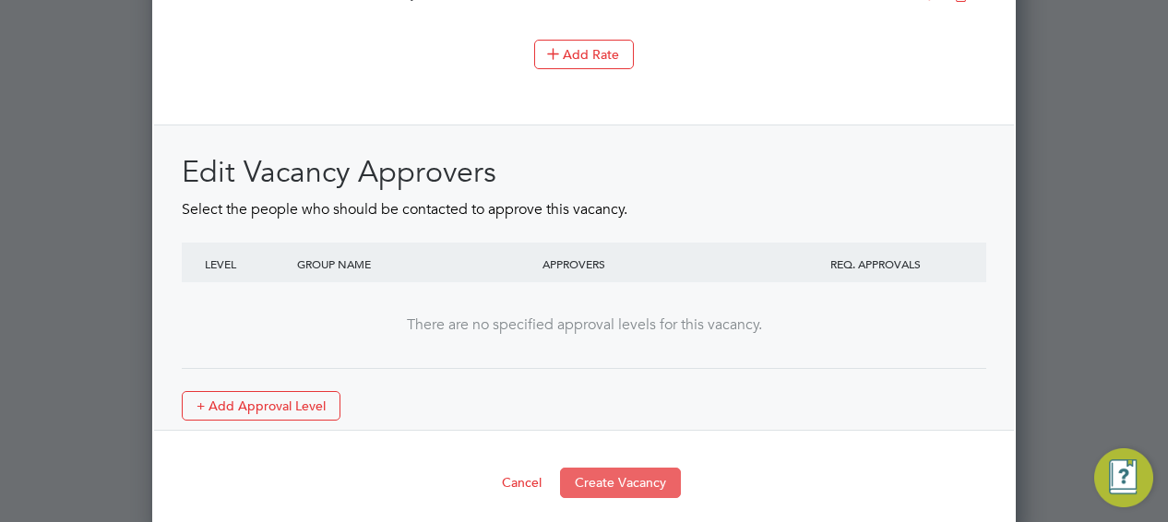
click at [610, 468] on button "Create Vacancy" at bounding box center [620, 483] width 121 height 30
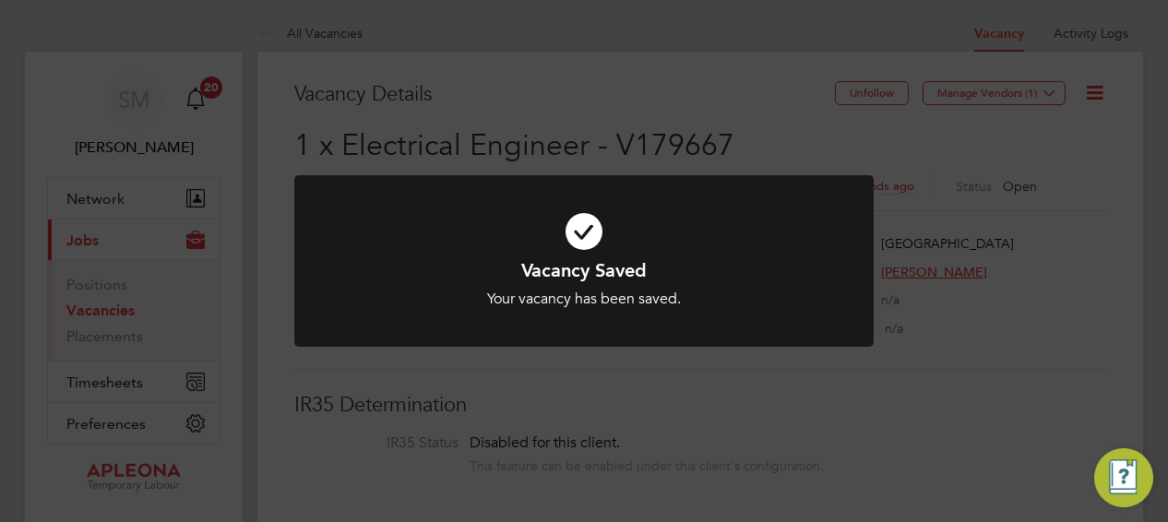
click at [1044, 328] on div "Vacancy Saved Your vacancy has been saved. Cancel Okay" at bounding box center [584, 261] width 1168 height 522
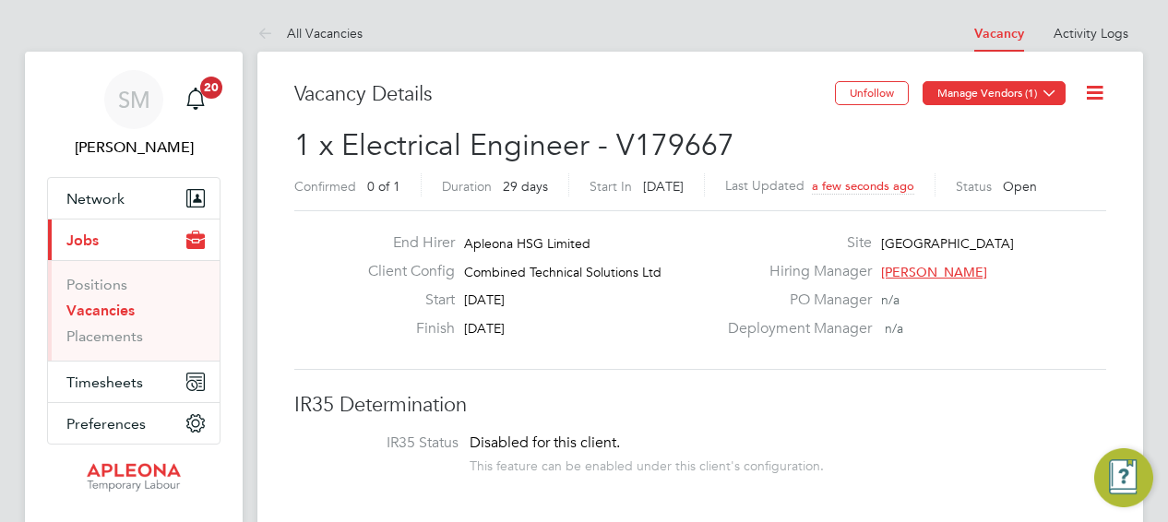
click at [1049, 93] on icon at bounding box center [1050, 93] width 14 height 14
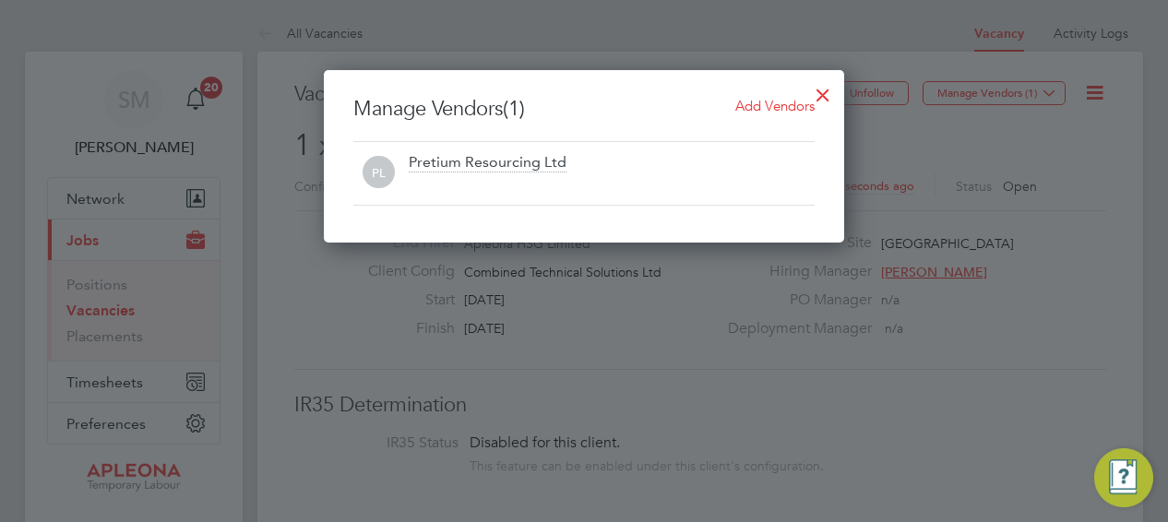
click at [772, 104] on span "Add Vendors" at bounding box center [775, 106] width 79 height 18
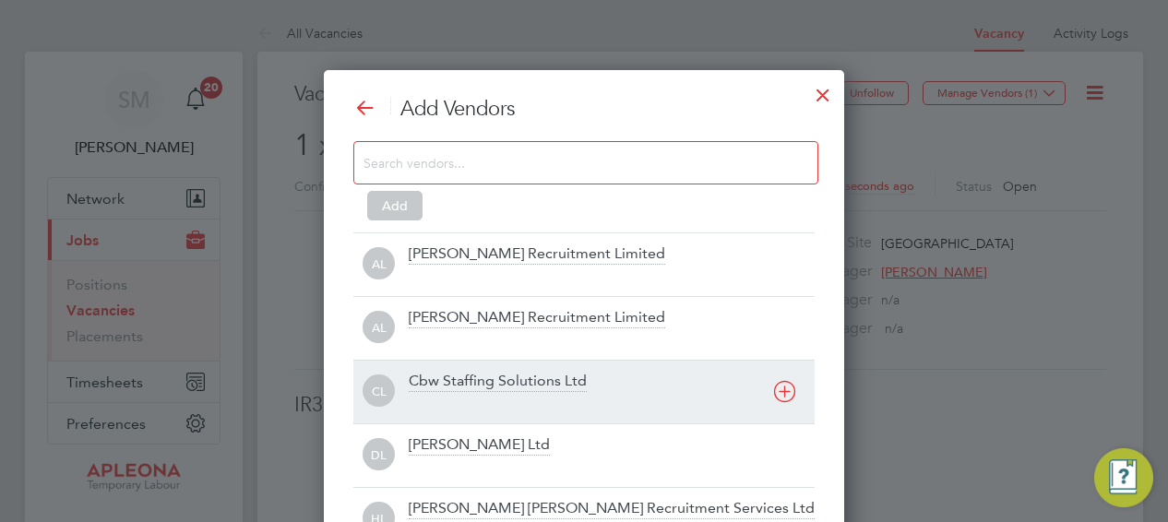
click at [524, 379] on div "Cbw Staffing Solutions Ltd" at bounding box center [498, 382] width 178 height 20
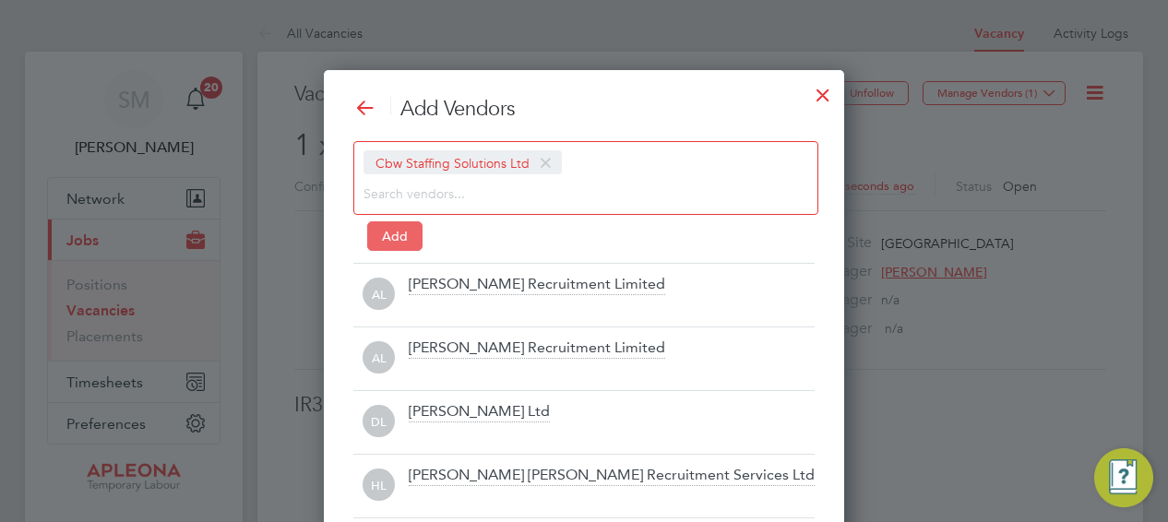
click at [388, 235] on button "Add" at bounding box center [394, 237] width 55 height 30
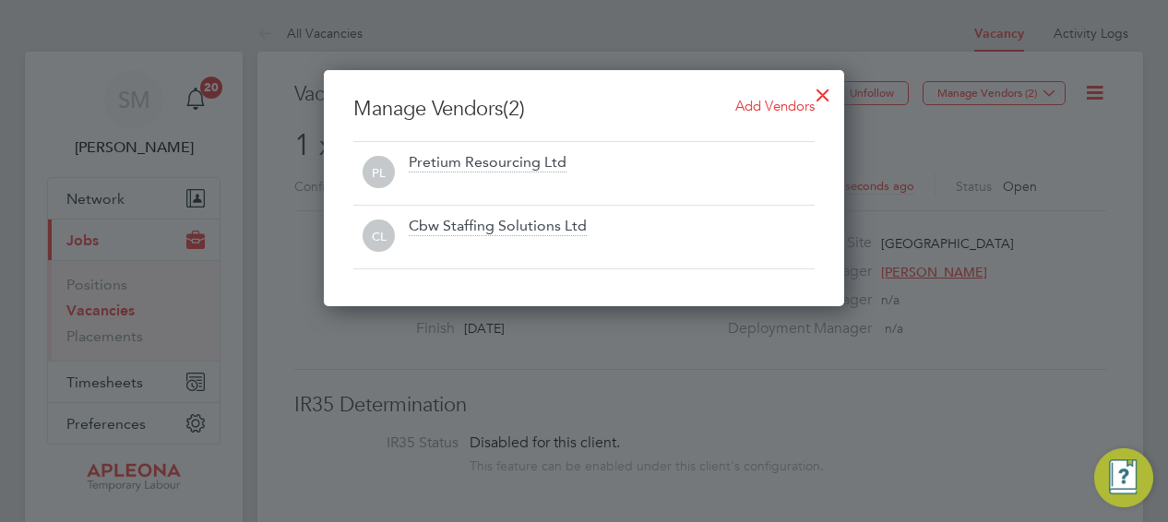
click at [825, 97] on div at bounding box center [823, 90] width 33 height 33
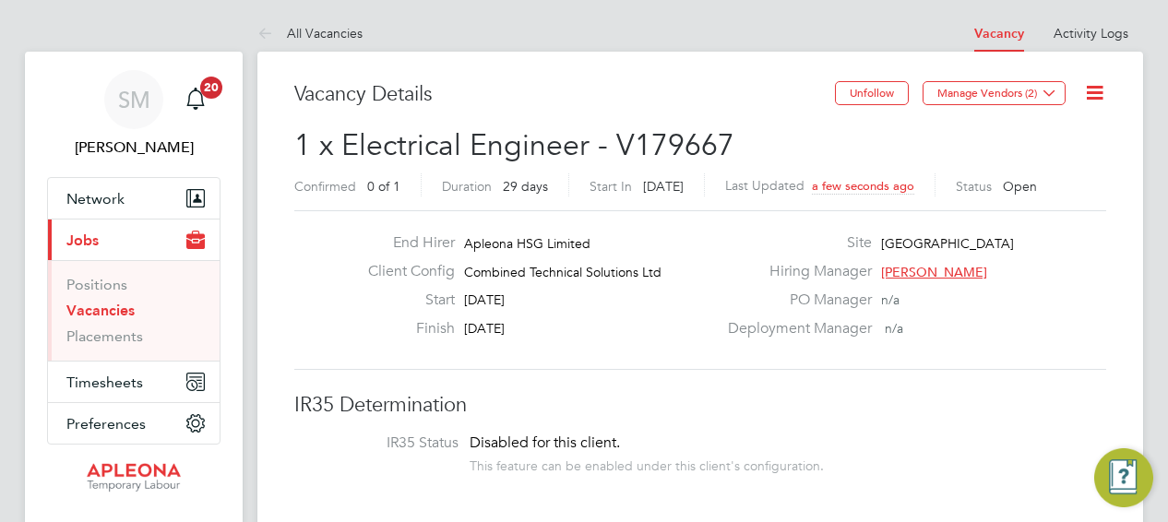
click at [974, 141] on h2 "1 x Electrical Engineer - V179667 Confirmed 0 of 1 Duration 29 days Start In 15…" at bounding box center [700, 165] width 812 height 78
